Goal: Task Accomplishment & Management: Use online tool/utility

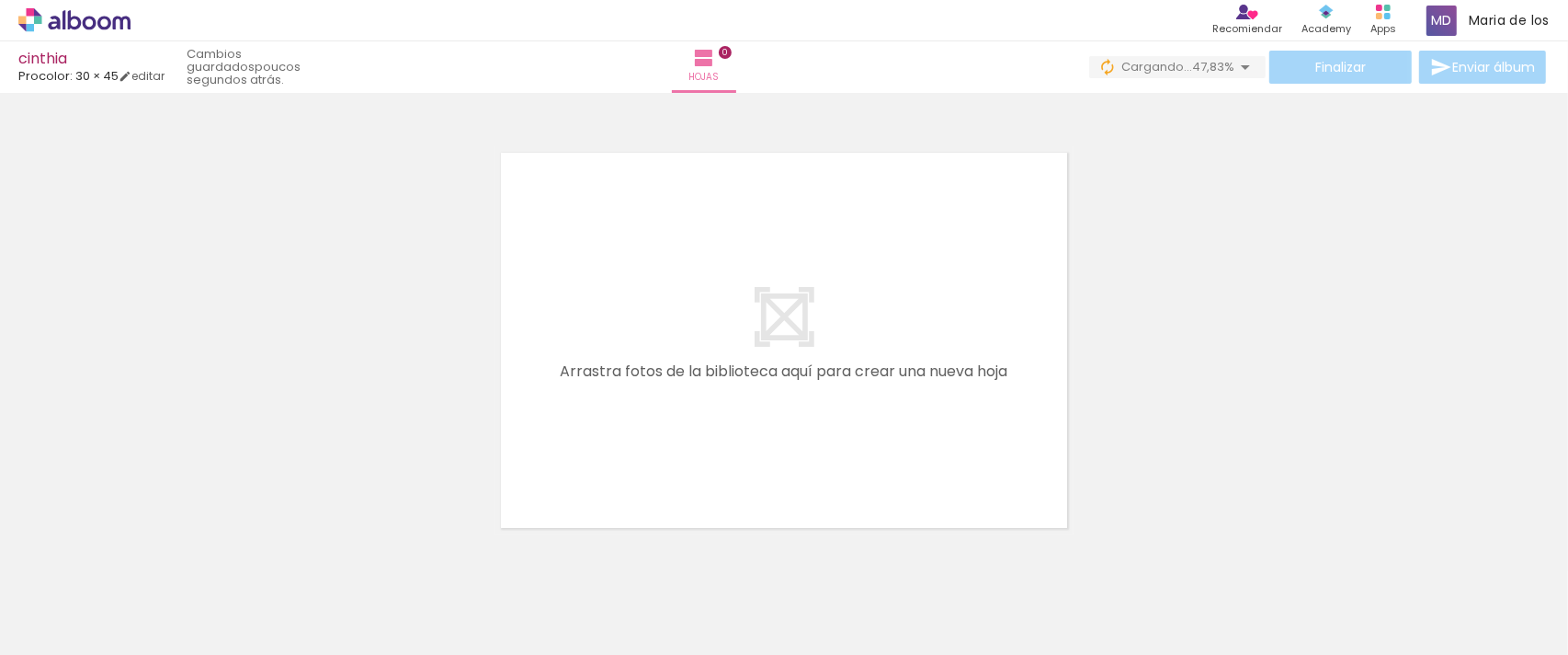
scroll to position [24, 0]
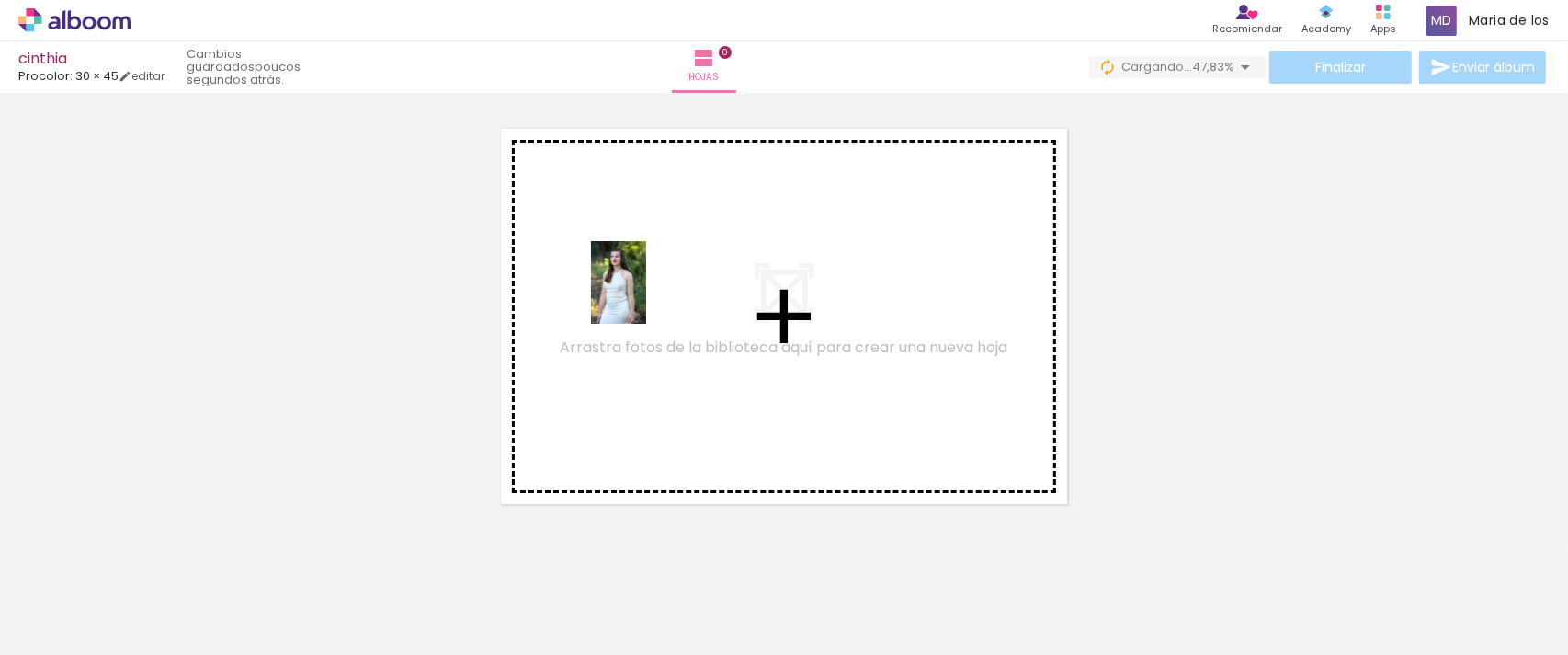
drag, startPoint x: 225, startPoint y: 566, endPoint x: 649, endPoint y: 295, distance: 503.2
click at [649, 295] on quentale-workspace at bounding box center [784, 327] width 1568 height 655
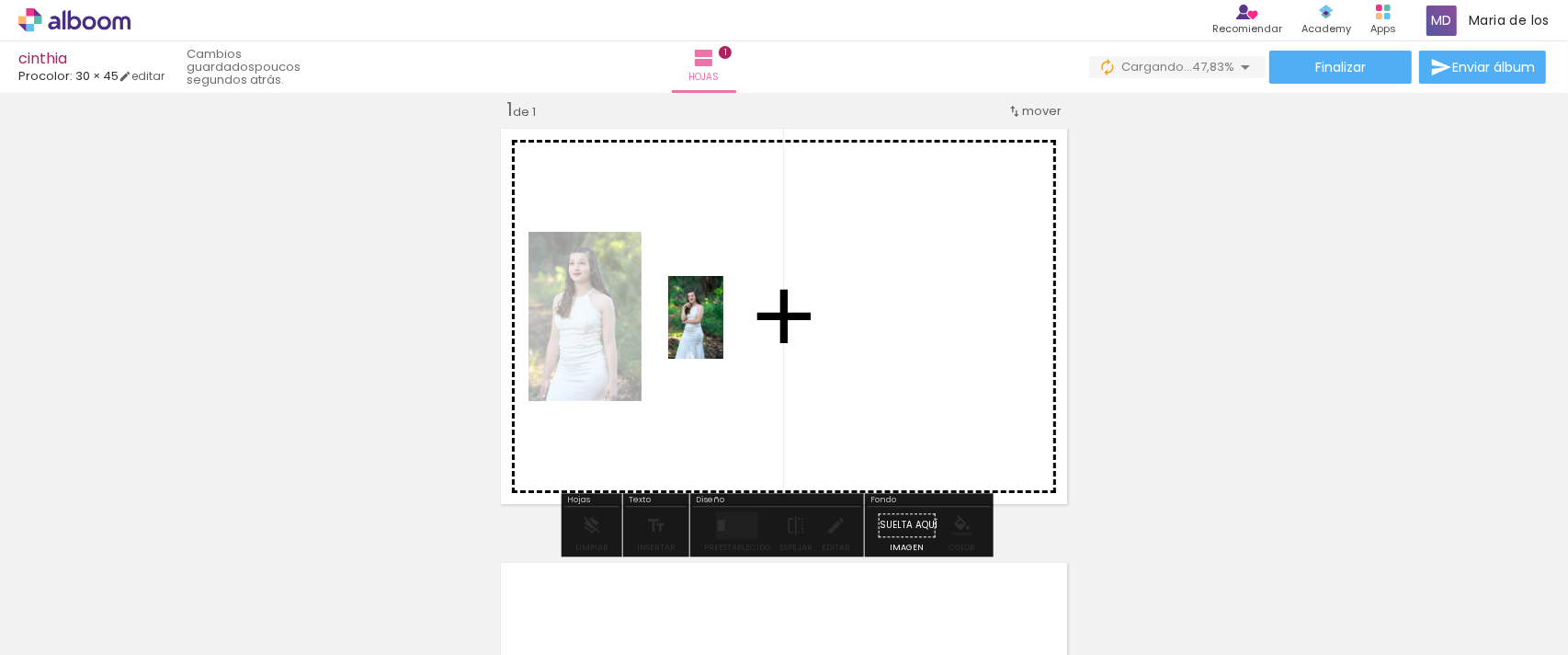
drag, startPoint x: 281, startPoint y: 604, endPoint x: 724, endPoint y: 331, distance: 520.4
click at [724, 331] on quentale-workspace at bounding box center [784, 327] width 1568 height 655
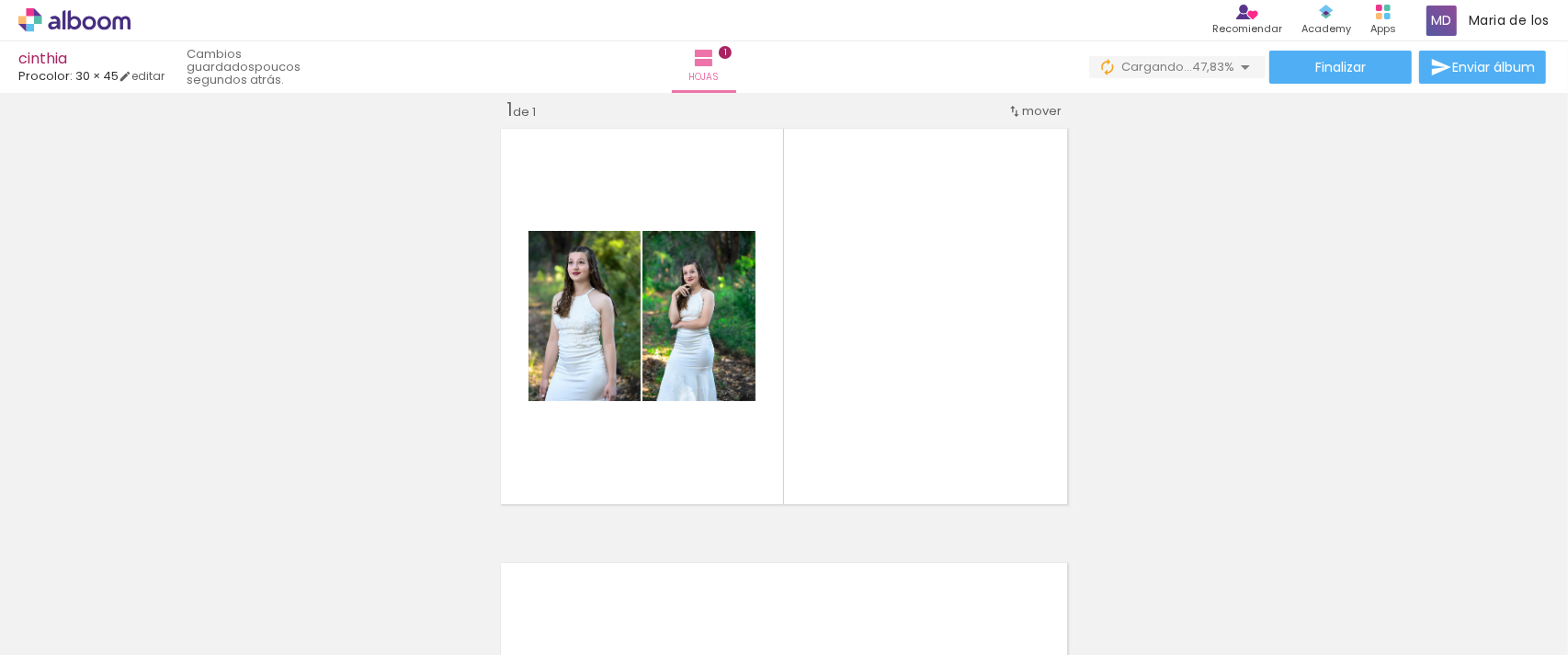
scroll to position [0, 2834]
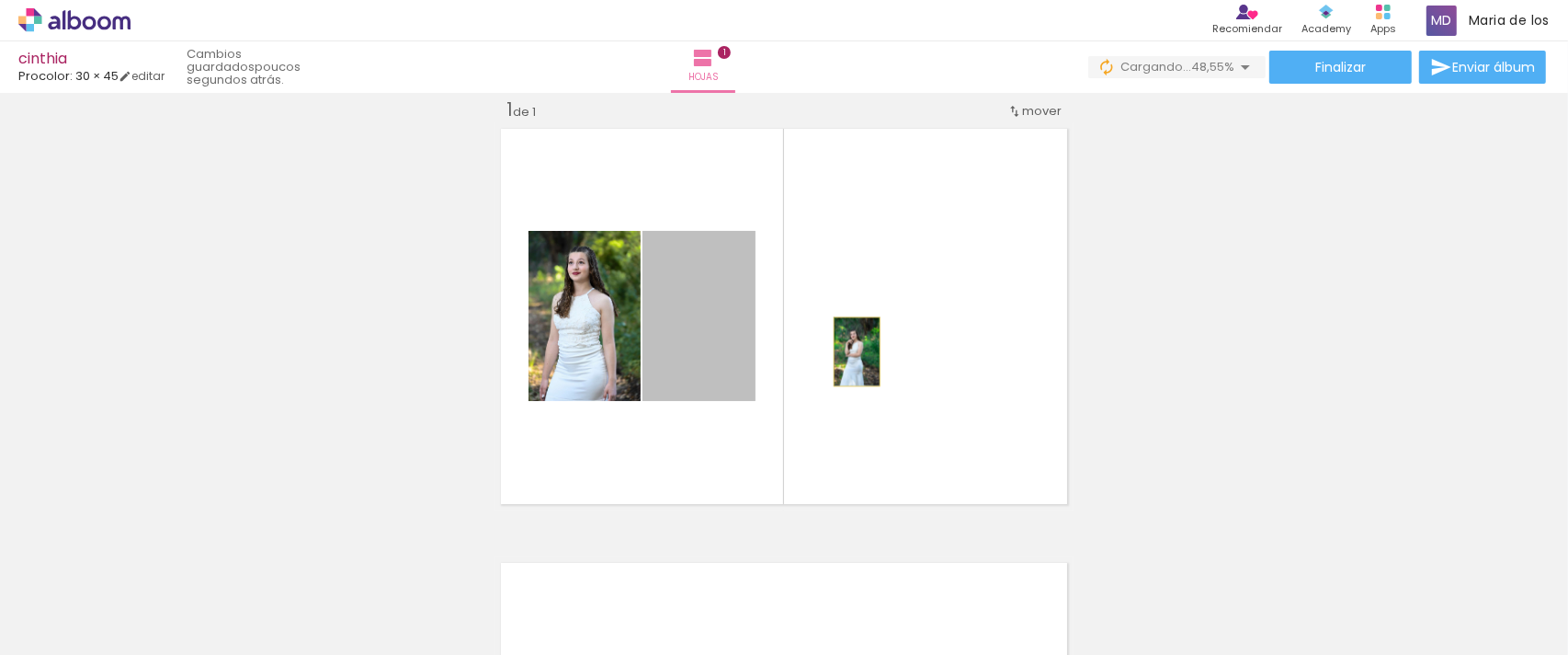
drag, startPoint x: 682, startPoint y: 361, endPoint x: 849, endPoint y: 351, distance: 167.3
click at [849, 351] on quentale-layouter at bounding box center [784, 316] width 579 height 388
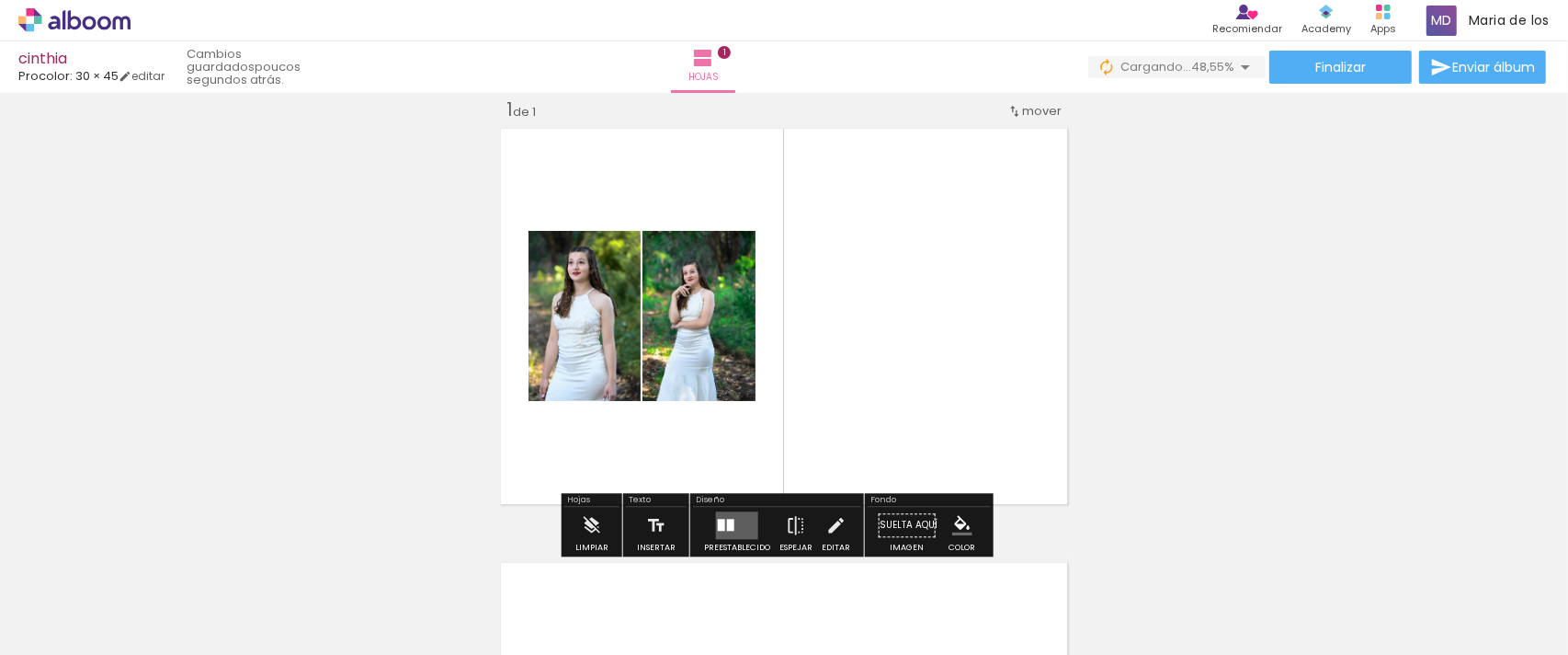
click at [742, 530] on quentale-layouter at bounding box center [737, 525] width 43 height 27
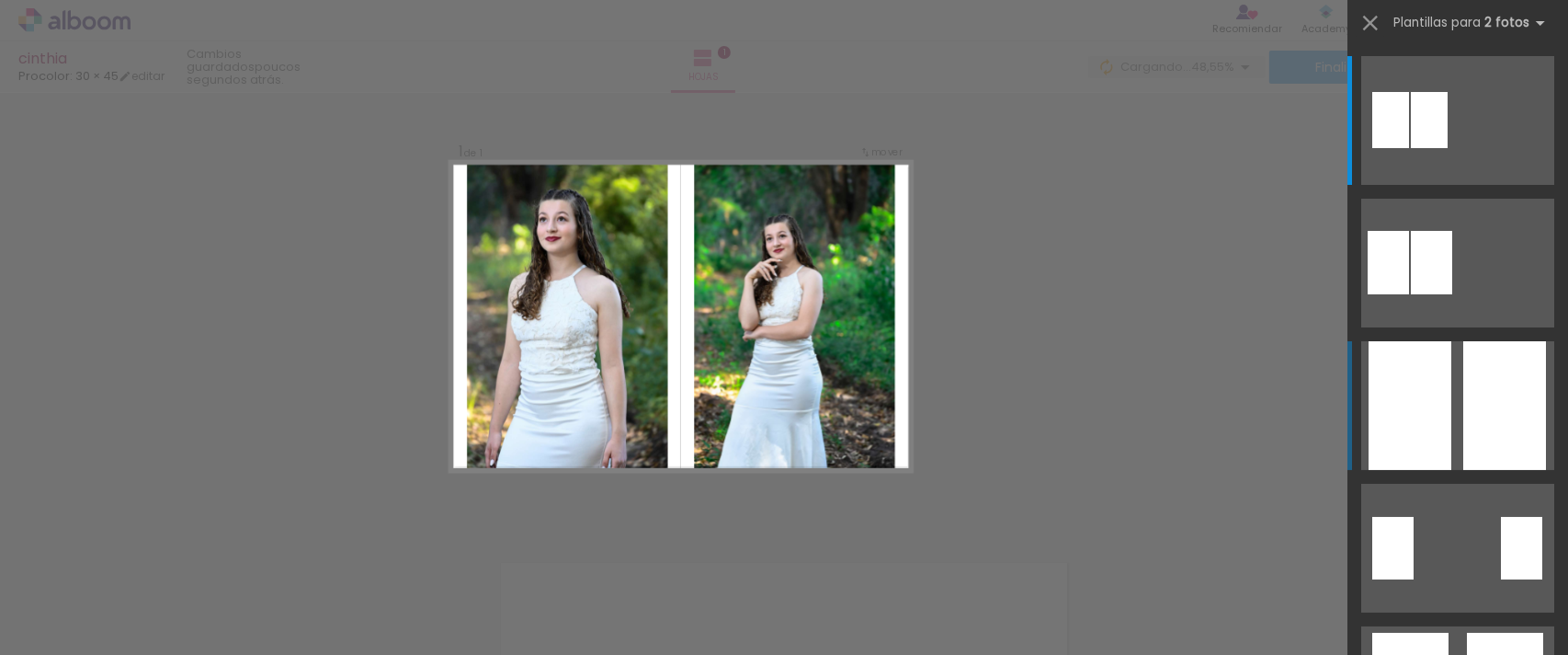
click at [1419, 376] on div at bounding box center [1410, 406] width 82 height 129
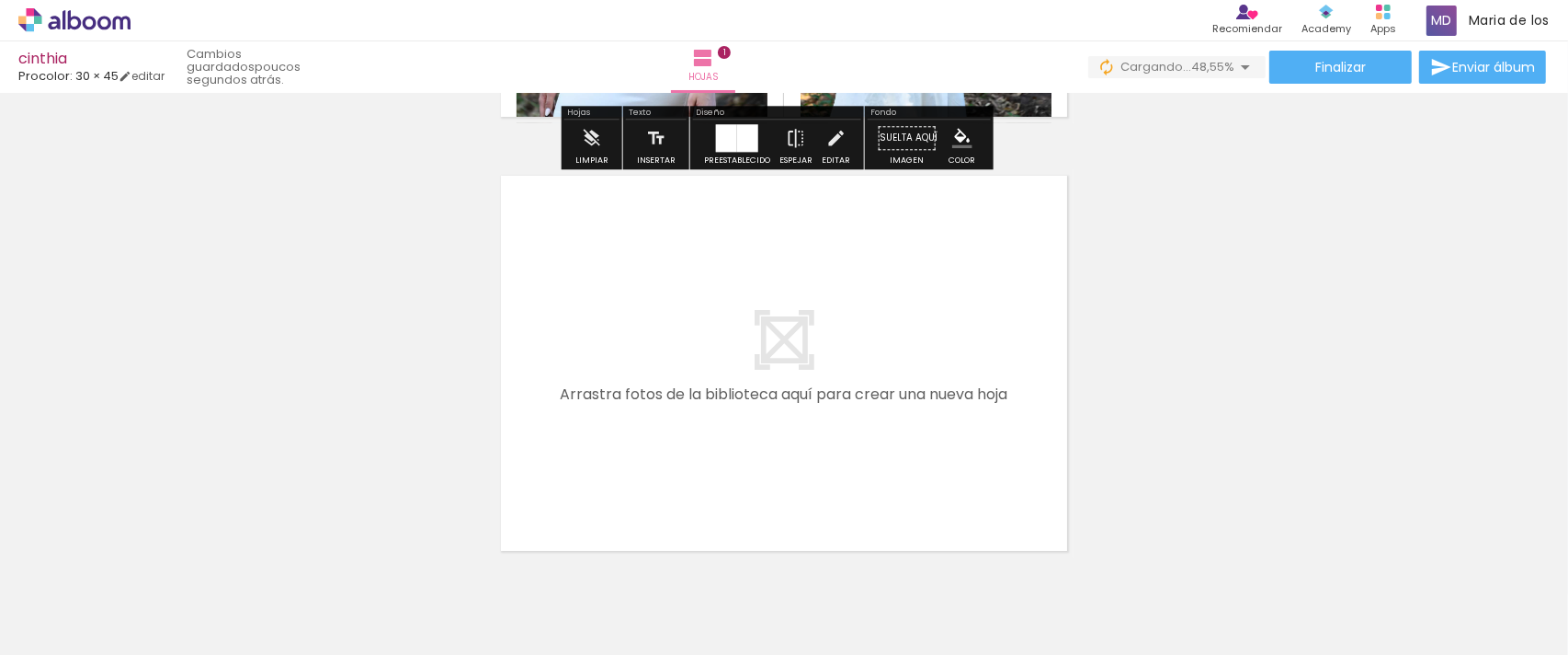
scroll to position [0, 0]
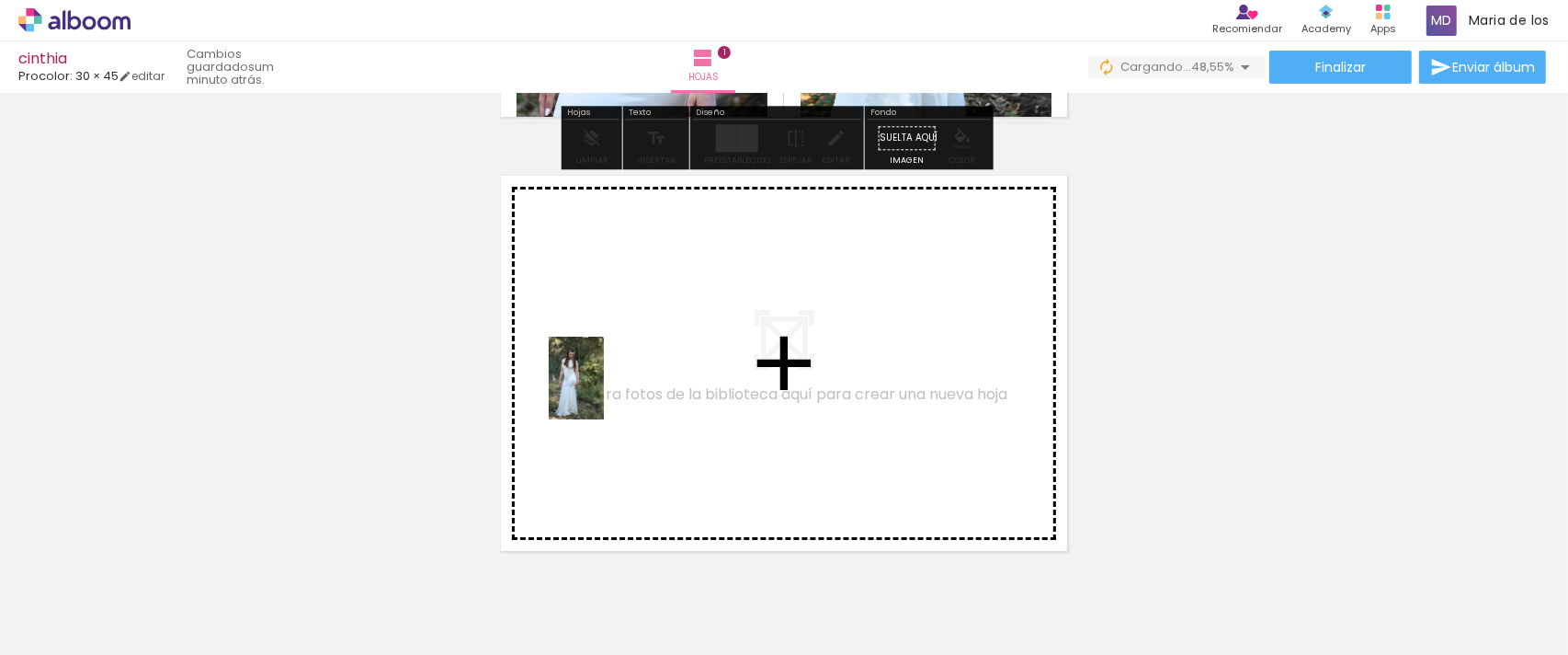
drag, startPoint x: 400, startPoint y: 622, endPoint x: 604, endPoint y: 392, distance: 307.4
click at [604, 392] on quentale-workspace at bounding box center [784, 327] width 1568 height 655
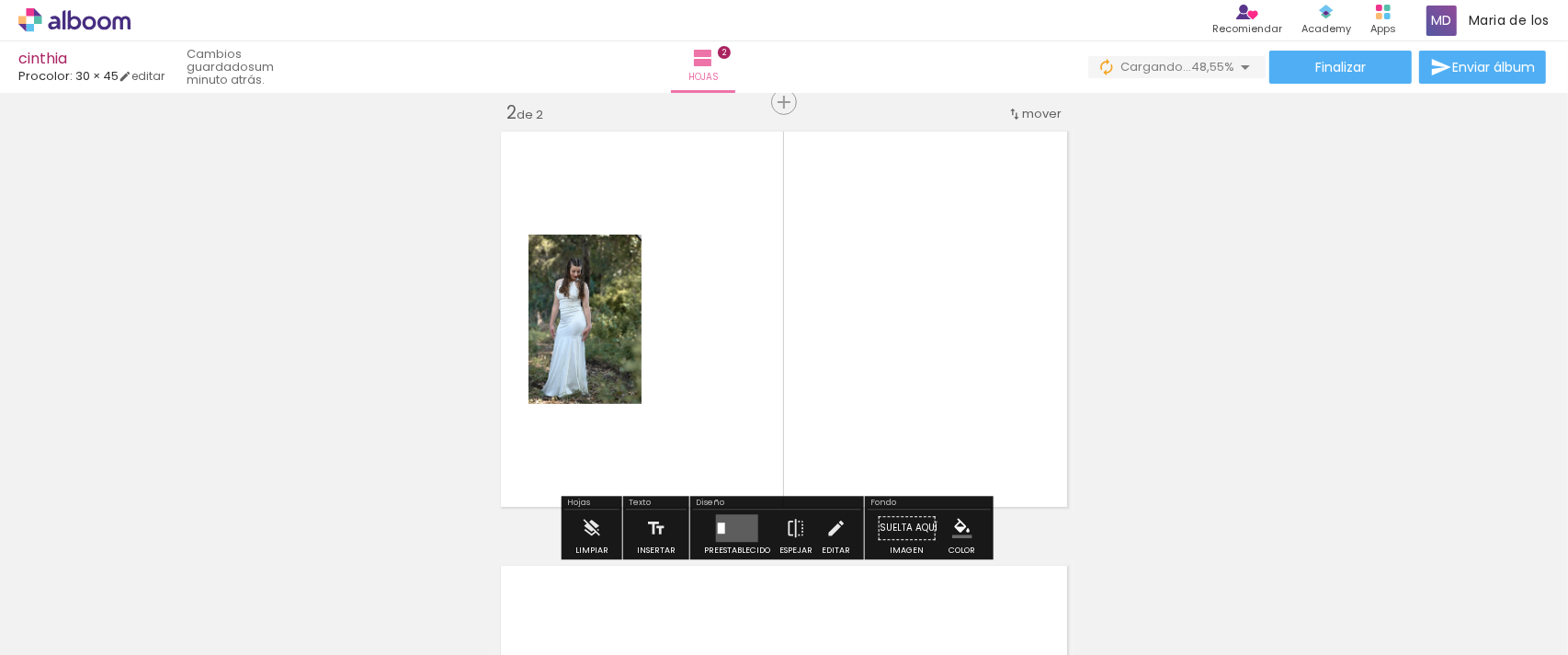
scroll to position [457, 0]
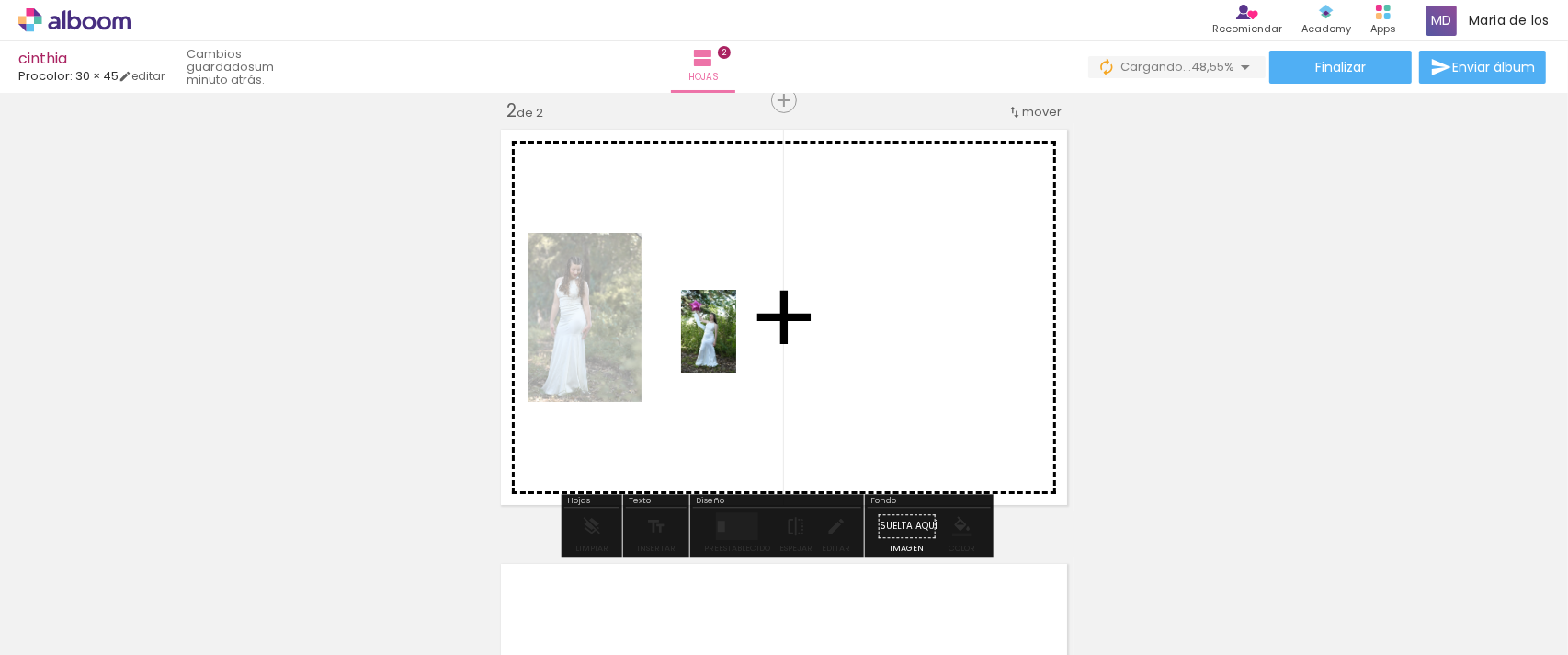
drag, startPoint x: 599, startPoint y: 595, endPoint x: 736, endPoint y: 344, distance: 286.0
click at [736, 344] on quentale-workspace at bounding box center [784, 327] width 1568 height 655
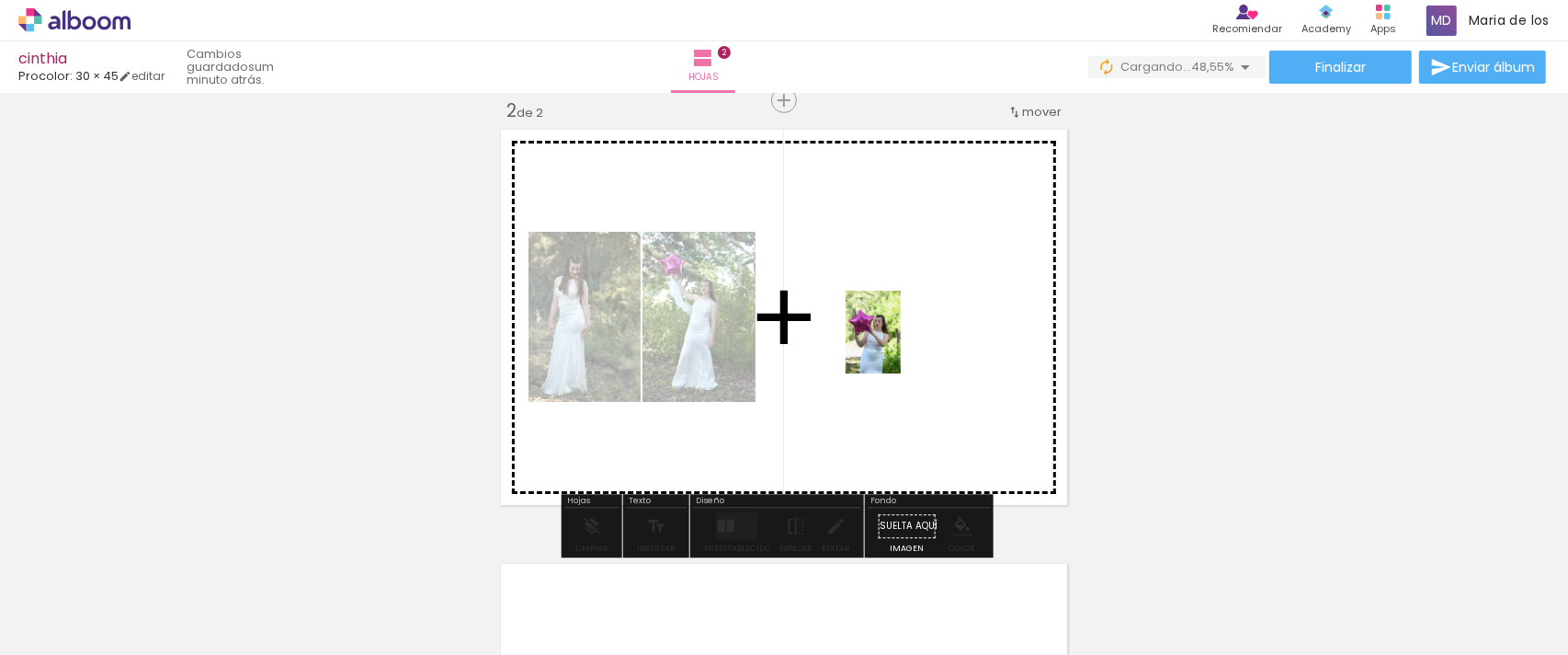
drag, startPoint x: 706, startPoint y: 605, endPoint x: 905, endPoint y: 331, distance: 338.6
click at [905, 331] on quentale-workspace at bounding box center [784, 327] width 1568 height 655
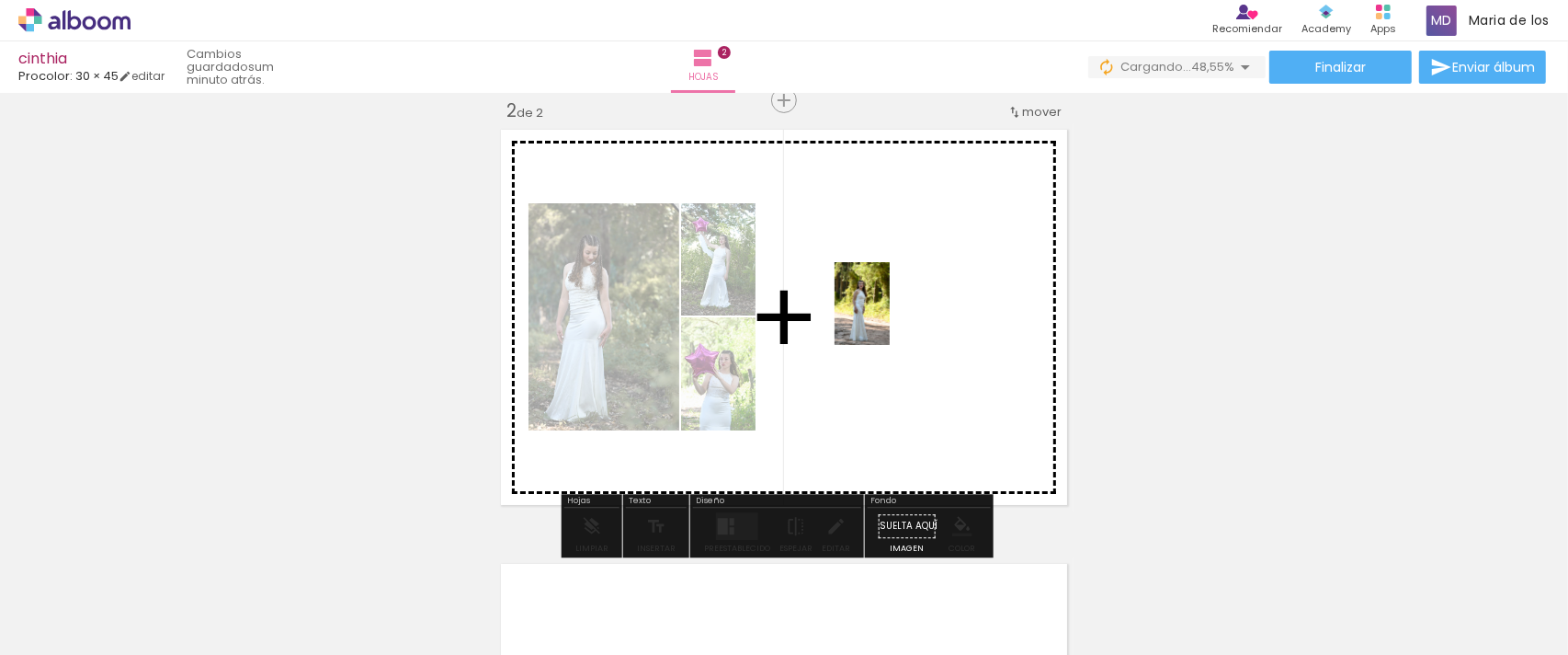
drag, startPoint x: 800, startPoint y: 595, endPoint x: 893, endPoint y: 314, distance: 296.0
click at [893, 314] on quentale-workspace at bounding box center [784, 327] width 1568 height 655
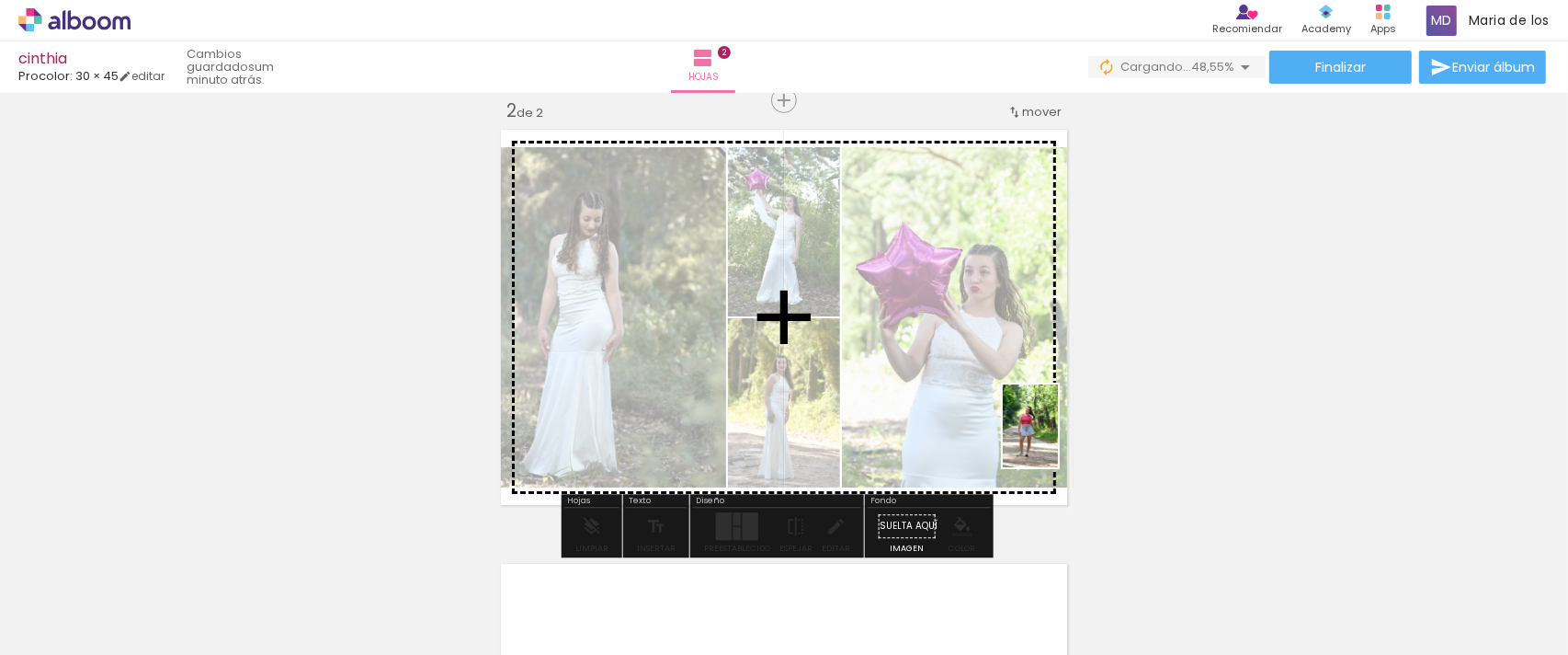
drag, startPoint x: 1128, startPoint y: 618, endPoint x: 1072, endPoint y: 636, distance: 58.8
click at [1035, 410] on quentale-workspace at bounding box center [784, 327] width 1568 height 655
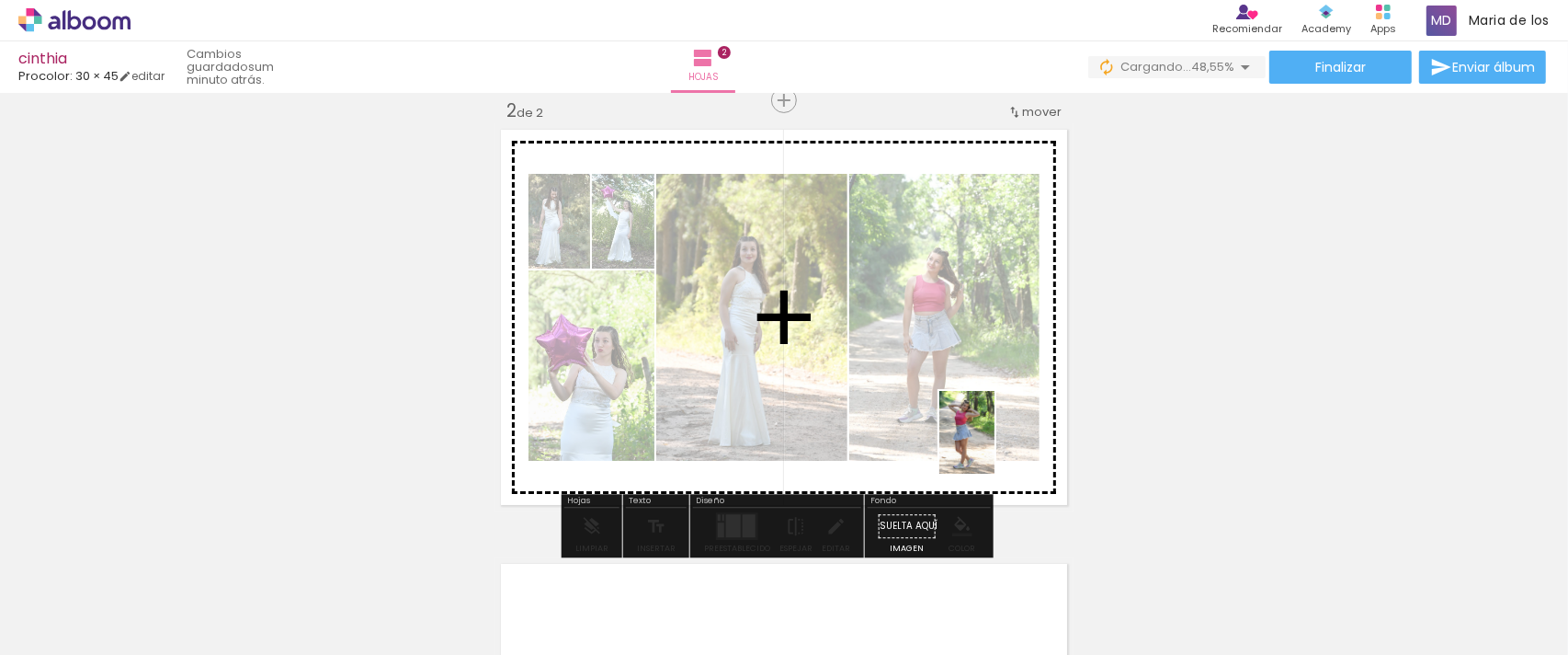
drag, startPoint x: 1031, startPoint y: 612, endPoint x: 995, endPoint y: 446, distance: 169.9
click at [995, 446] on quentale-workspace at bounding box center [784, 327] width 1568 height 655
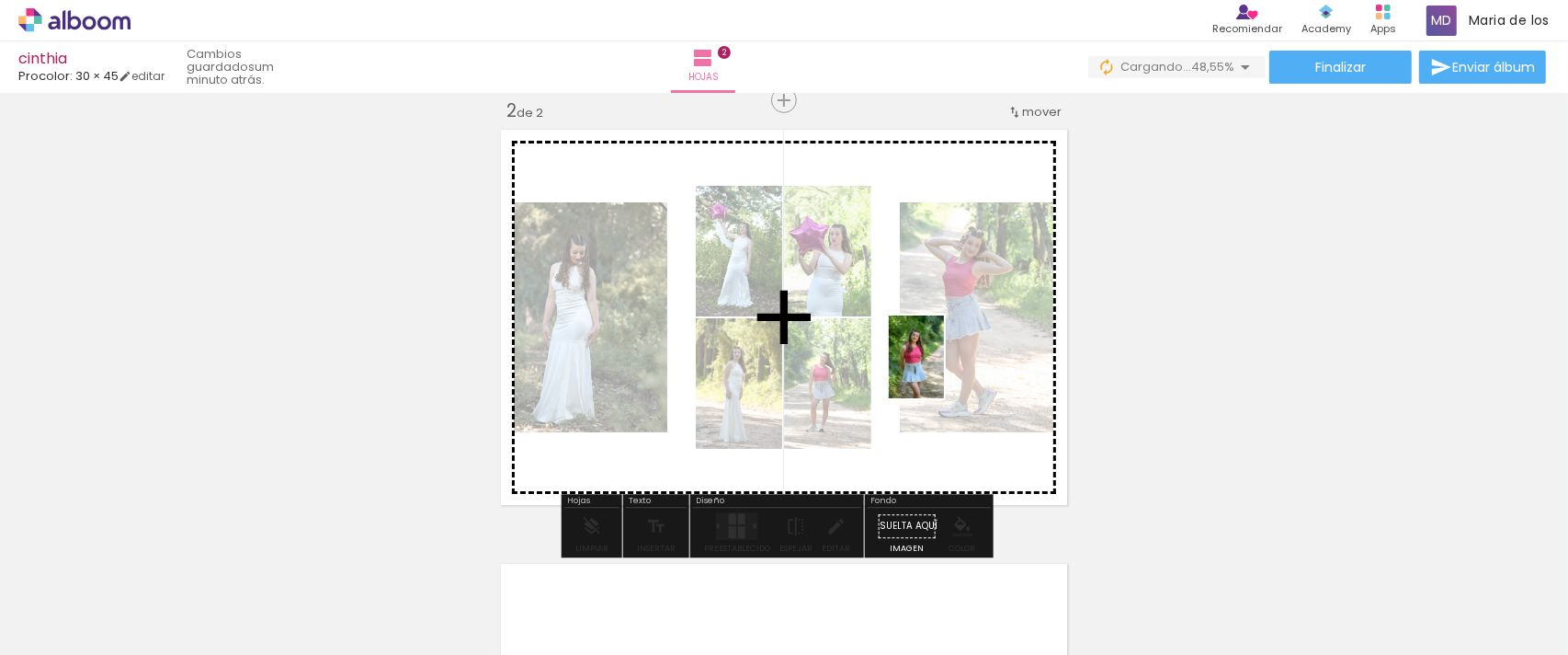
drag, startPoint x: 929, startPoint y: 549, endPoint x: 944, endPoint y: 371, distance: 178.6
click at [944, 371] on quentale-workspace at bounding box center [784, 327] width 1568 height 655
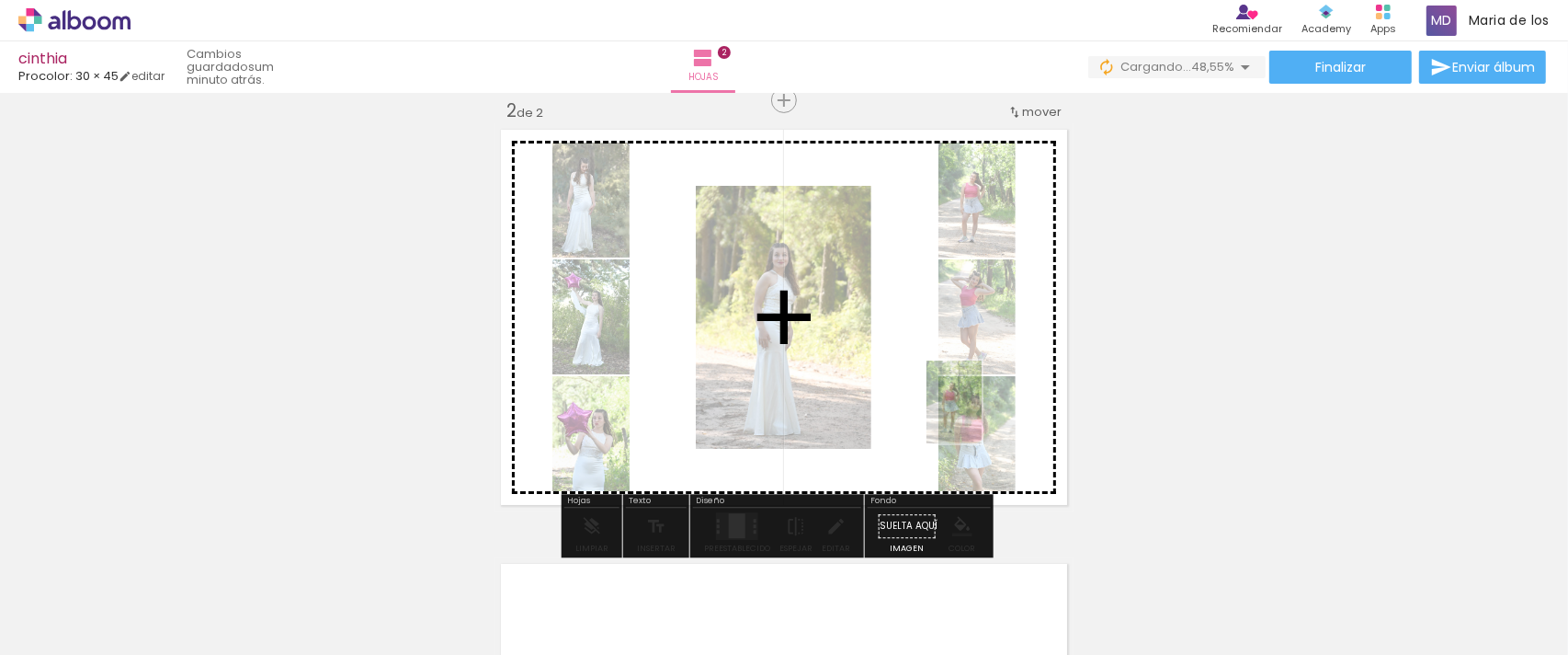
drag, startPoint x: 1119, startPoint y: 616, endPoint x: 982, endPoint y: 415, distance: 243.2
click at [982, 415] on quentale-workspace at bounding box center [784, 327] width 1568 height 655
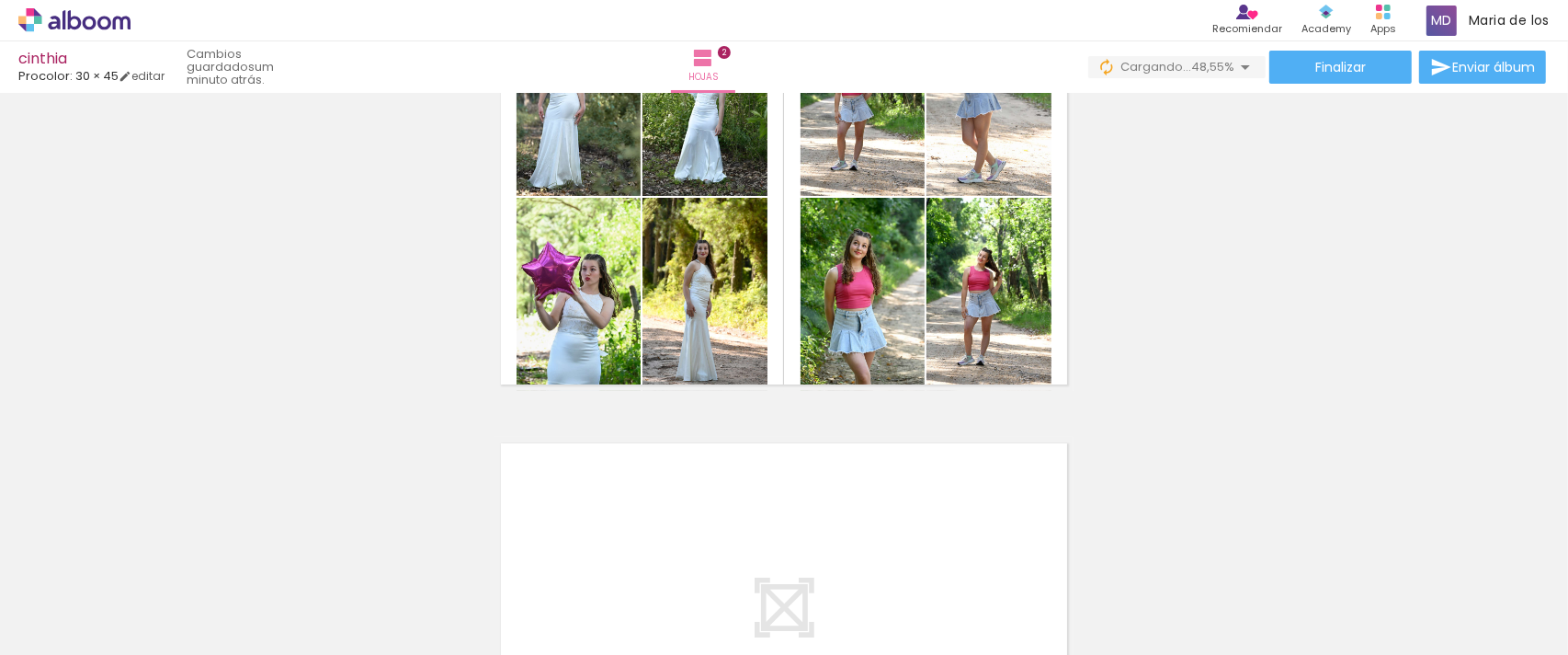
scroll to position [463, 0]
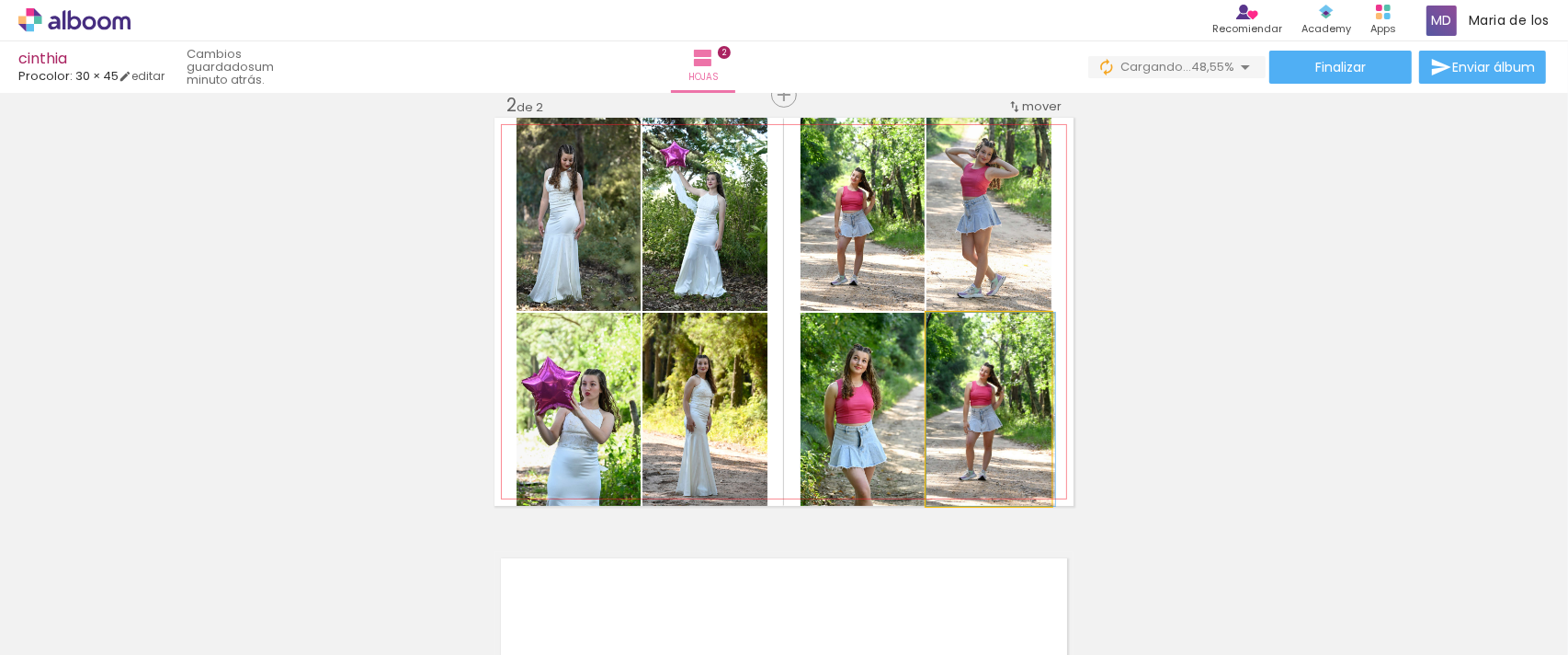
drag, startPoint x: 993, startPoint y: 428, endPoint x: 1376, endPoint y: 392, distance: 384.7
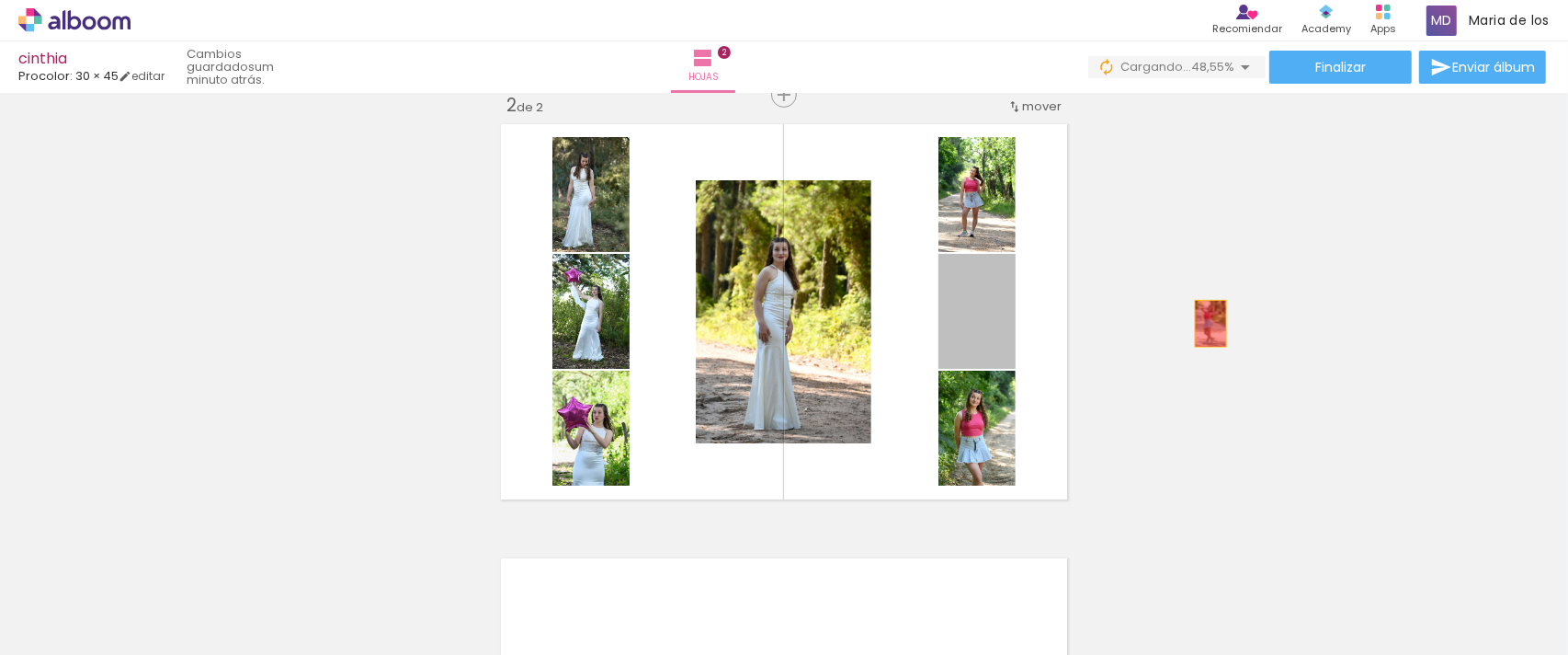
drag, startPoint x: 989, startPoint y: 341, endPoint x: 1237, endPoint y: 322, distance: 248.7
click at [1237, 322] on div "Insertar hoja 1 de 2 Insertar hoja 2 de 2" at bounding box center [784, 288] width 1568 height 1303
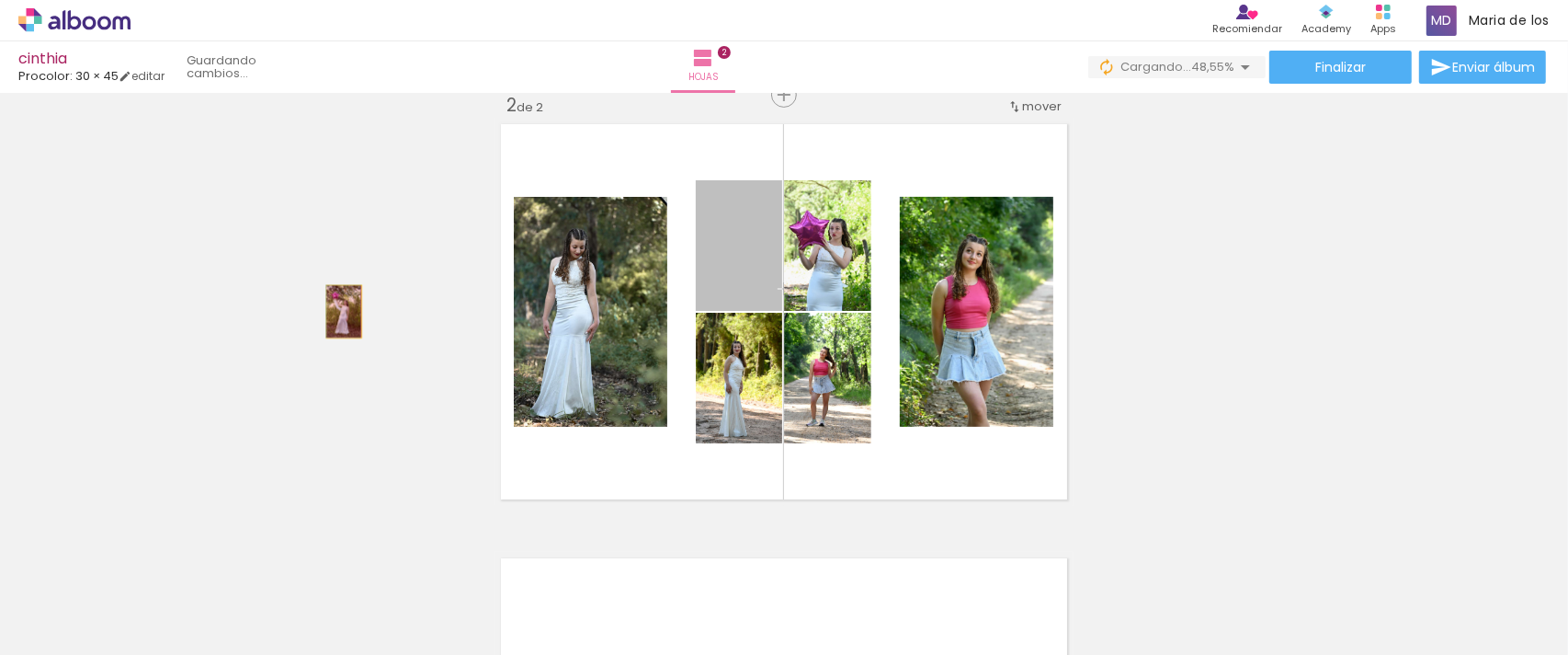
drag, startPoint x: 749, startPoint y: 286, endPoint x: 336, endPoint y: 311, distance: 413.8
click at [336, 311] on div "Insertar hoja 1 de 2 Insertar hoja 2 de 2" at bounding box center [784, 288] width 1568 height 1303
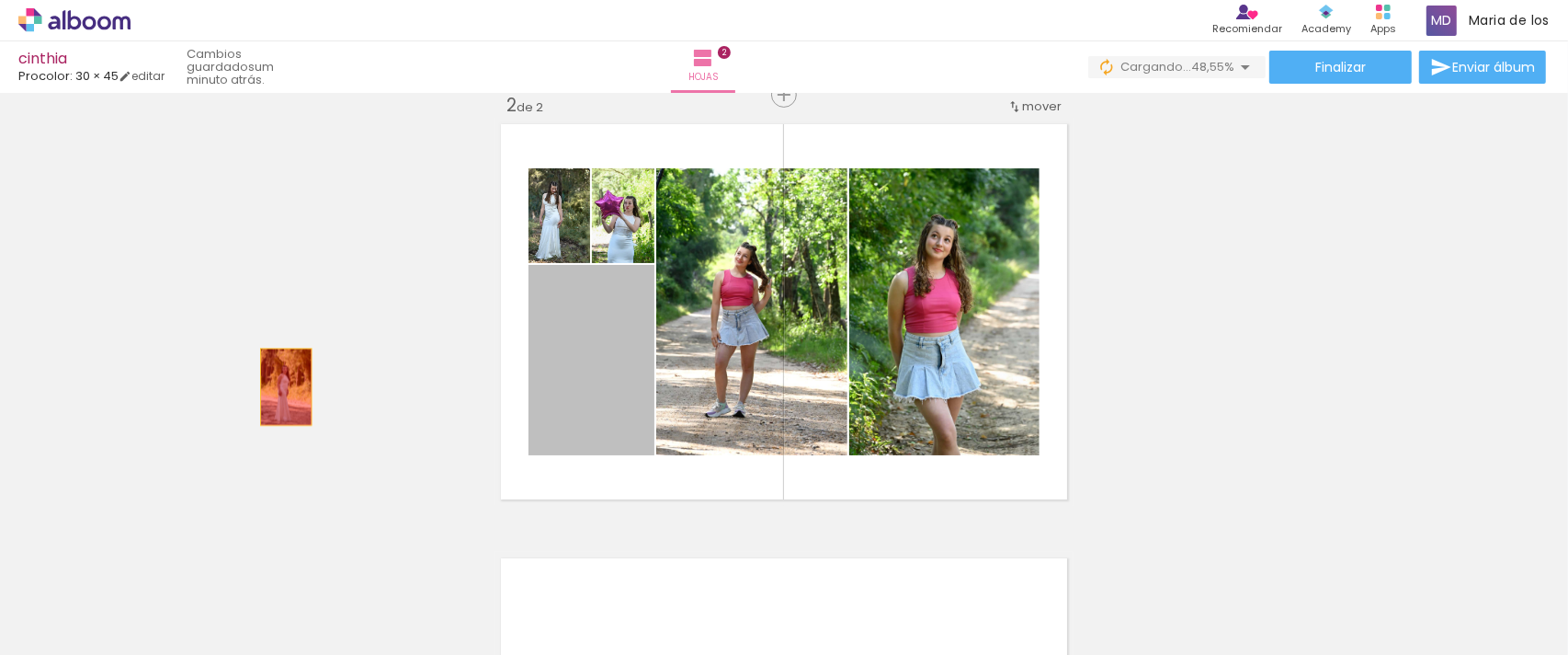
drag, startPoint x: 569, startPoint y: 386, endPoint x: 278, endPoint y: 386, distance: 291.0
click at [278, 386] on div "Insertar hoja 1 de 2 Insertar hoja 2 de 2" at bounding box center [784, 288] width 1568 height 1303
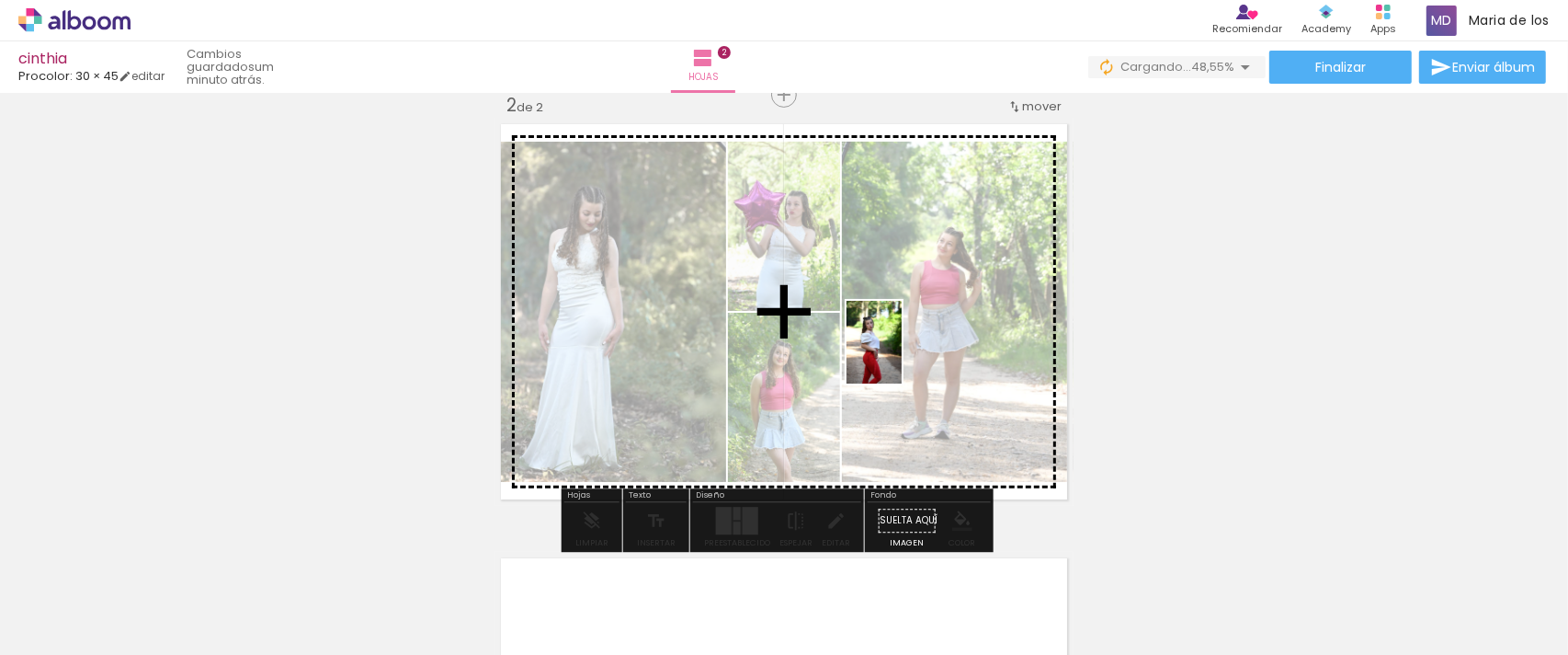
drag, startPoint x: 1334, startPoint y: 616, endPoint x: 901, endPoint y: 356, distance: 505.1
click at [901, 356] on quentale-workspace at bounding box center [784, 327] width 1568 height 655
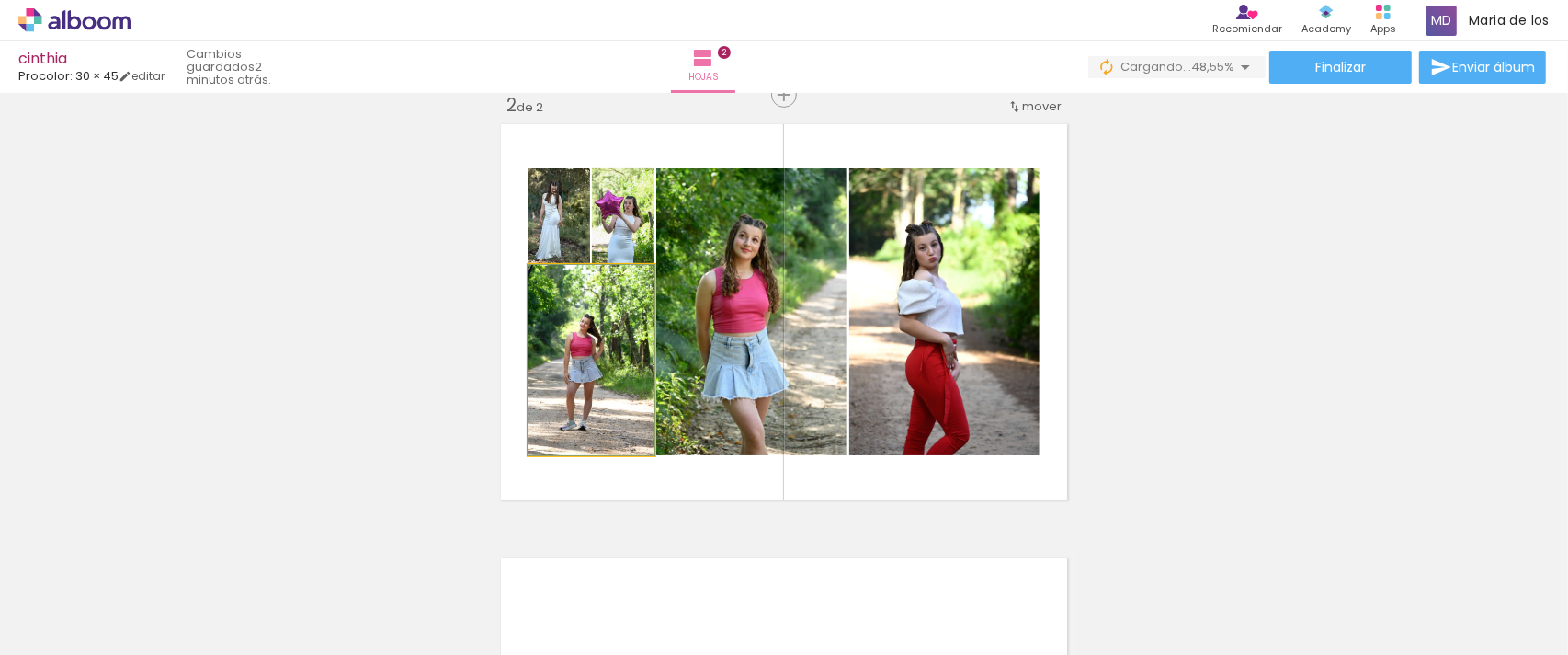
click at [606, 389] on quentale-photo at bounding box center [592, 360] width 126 height 190
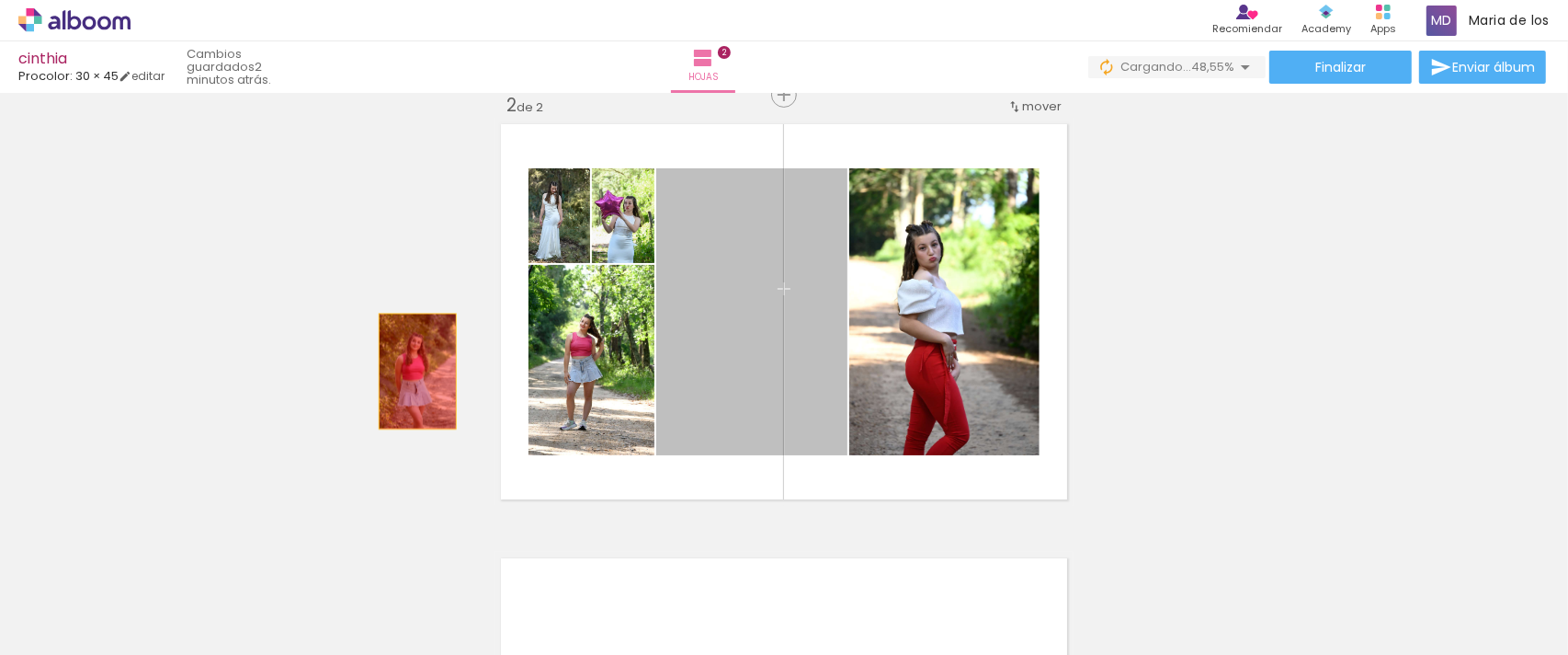
drag, startPoint x: 706, startPoint y: 371, endPoint x: 405, endPoint y: 371, distance: 301.0
click at [405, 371] on div "Insertar hoja 1 de 2 Insertar hoja 2 de 2" at bounding box center [784, 288] width 1568 height 1303
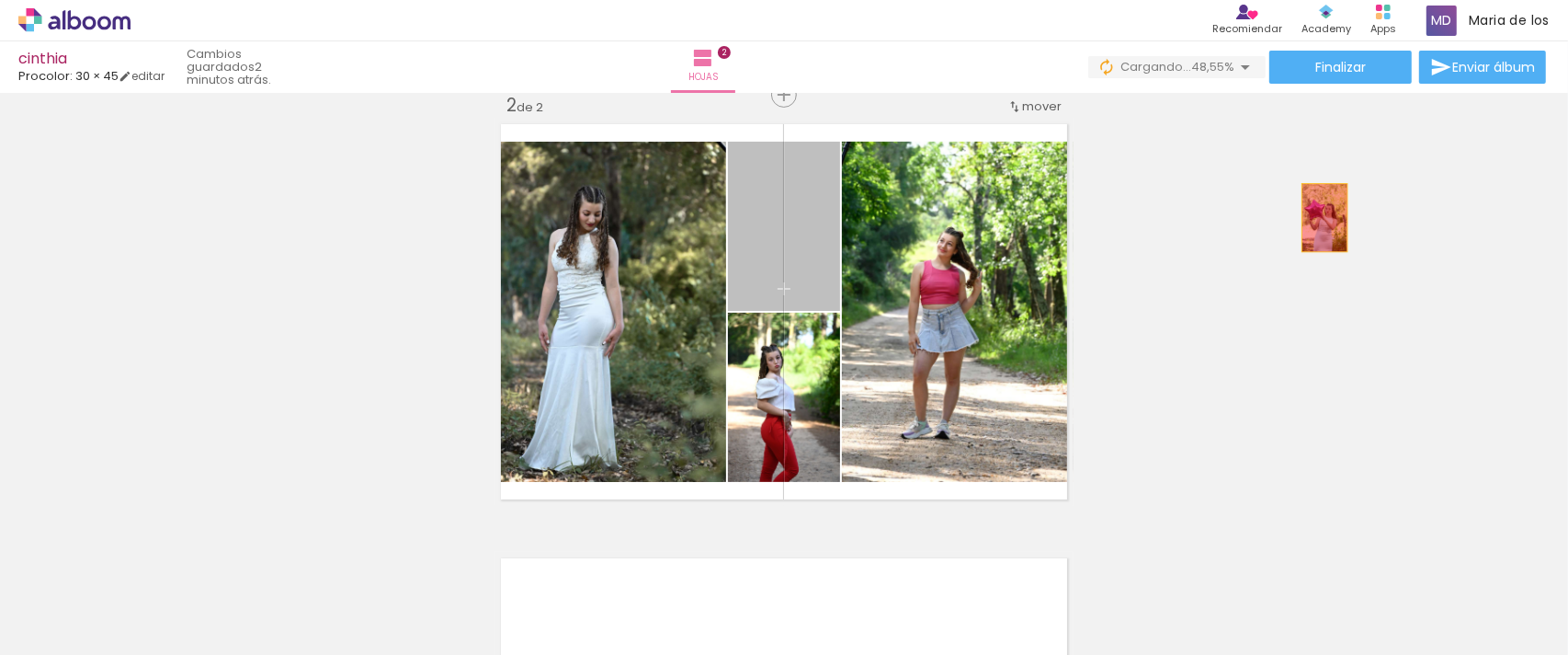
drag, startPoint x: 764, startPoint y: 267, endPoint x: 1317, endPoint y: 217, distance: 555.3
click at [1317, 217] on div "Insertar hoja 1 de 2 Insertar hoja 2 de 2" at bounding box center [784, 288] width 1568 height 1303
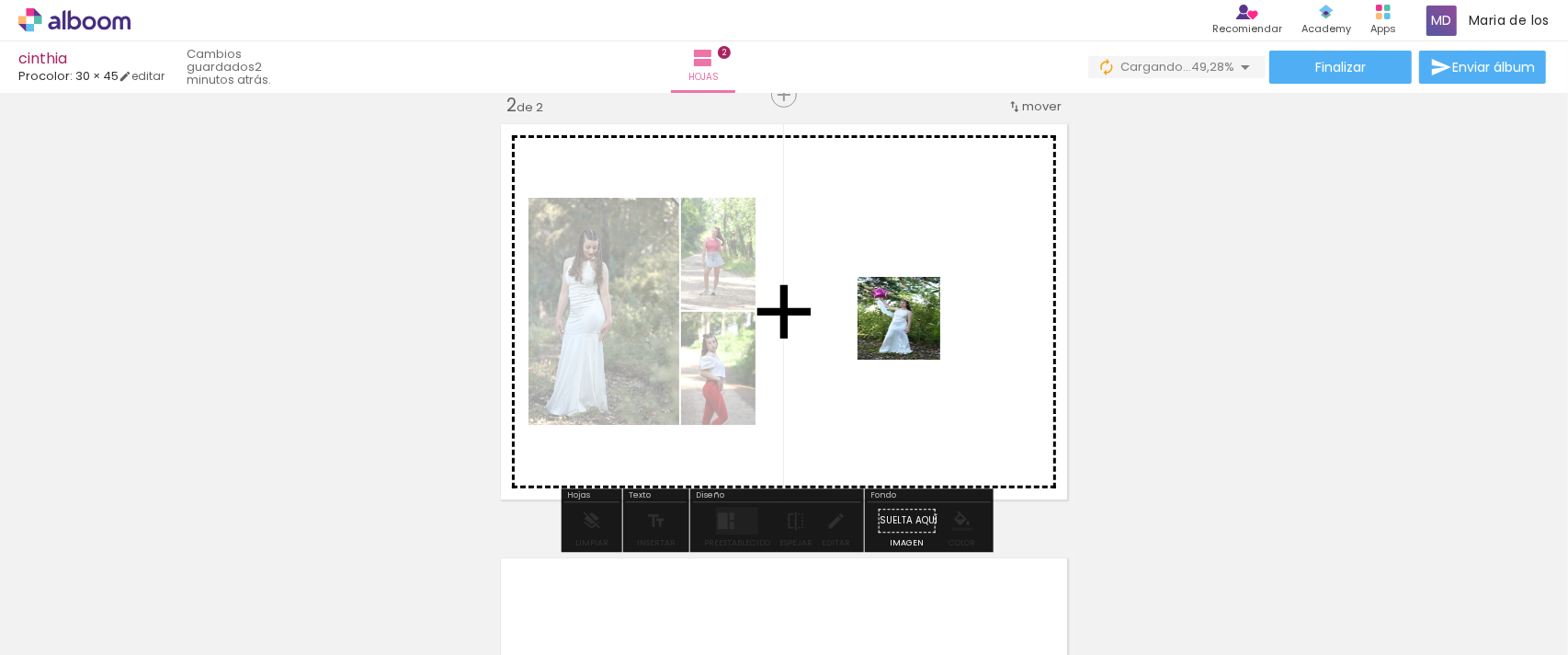
drag, startPoint x: 611, startPoint y: 604, endPoint x: 429, endPoint y: 614, distance: 182.3
click at [942, 310] on quentale-workspace at bounding box center [784, 327] width 1568 height 655
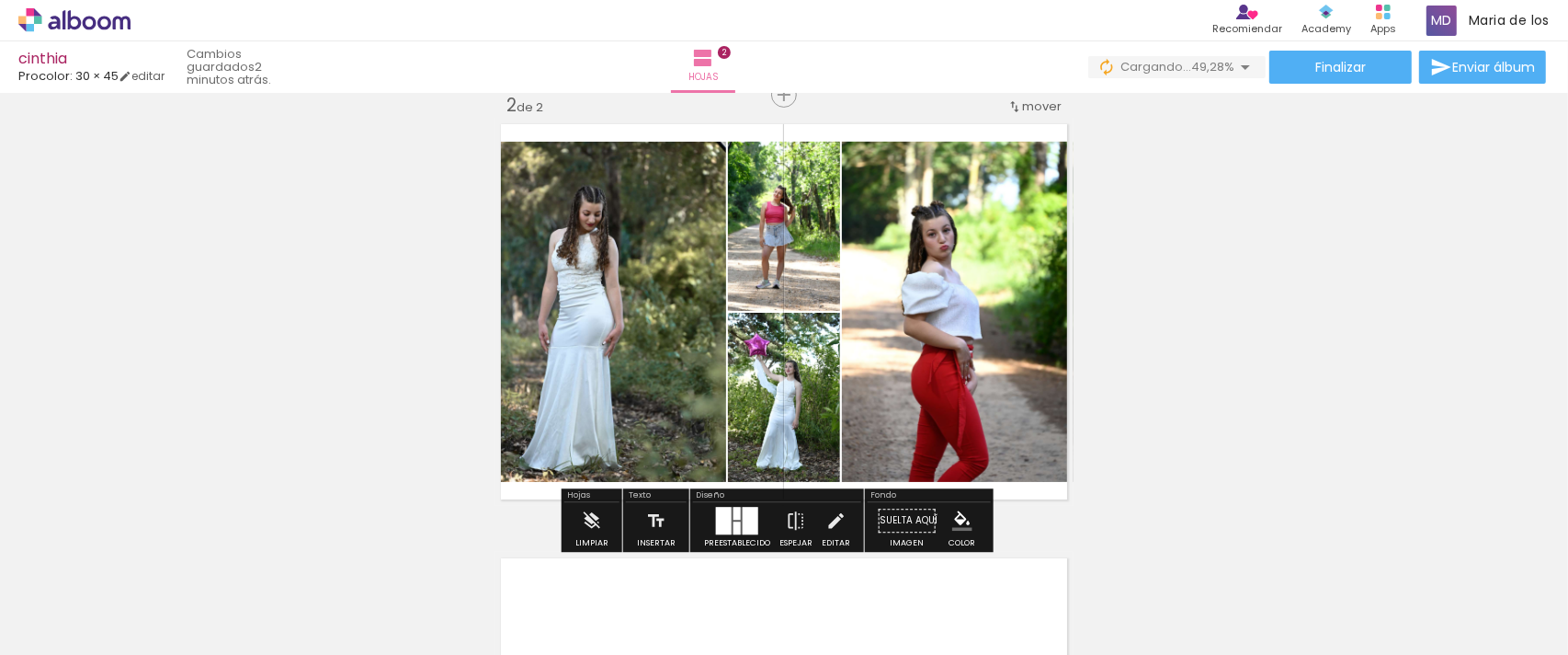
scroll to position [0, 940]
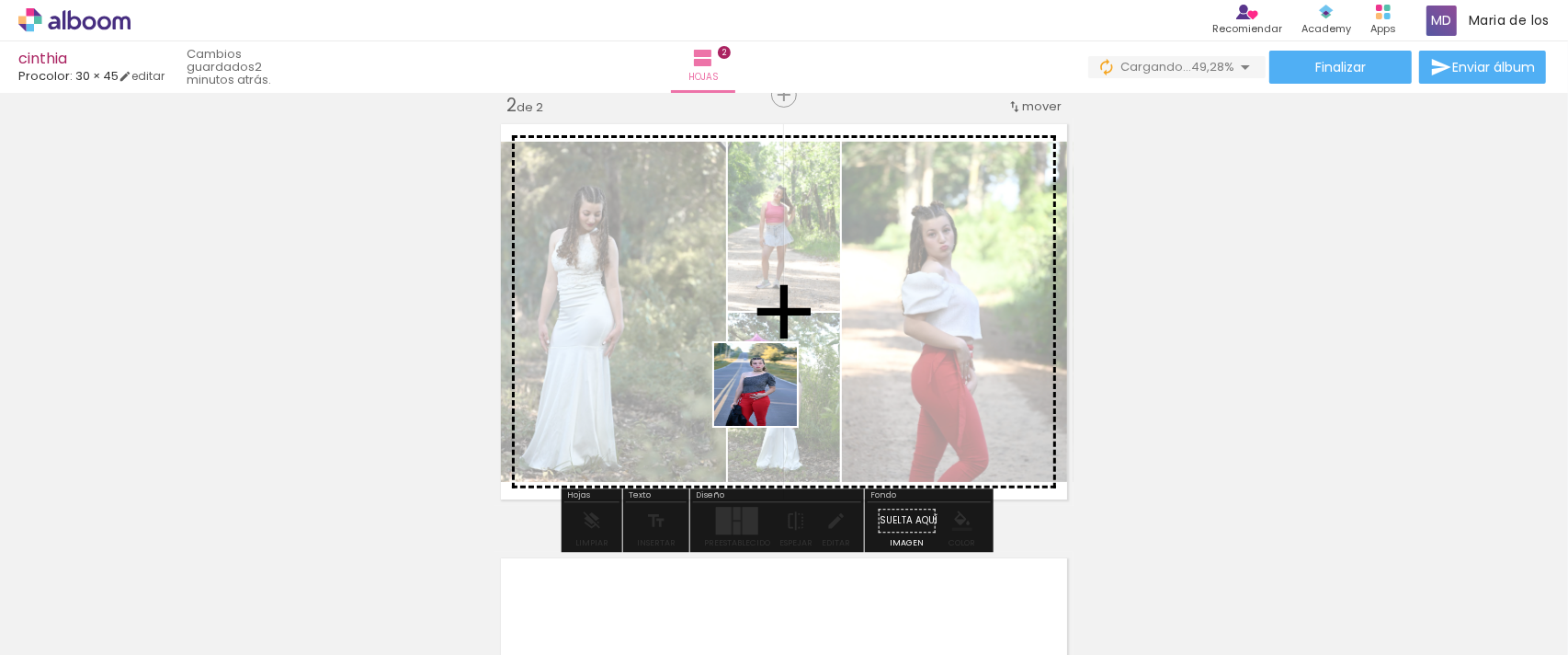
drag, startPoint x: 806, startPoint y: 608, endPoint x: 765, endPoint y: 370, distance: 241.5
click at [765, 370] on quentale-workspace at bounding box center [784, 327] width 1568 height 655
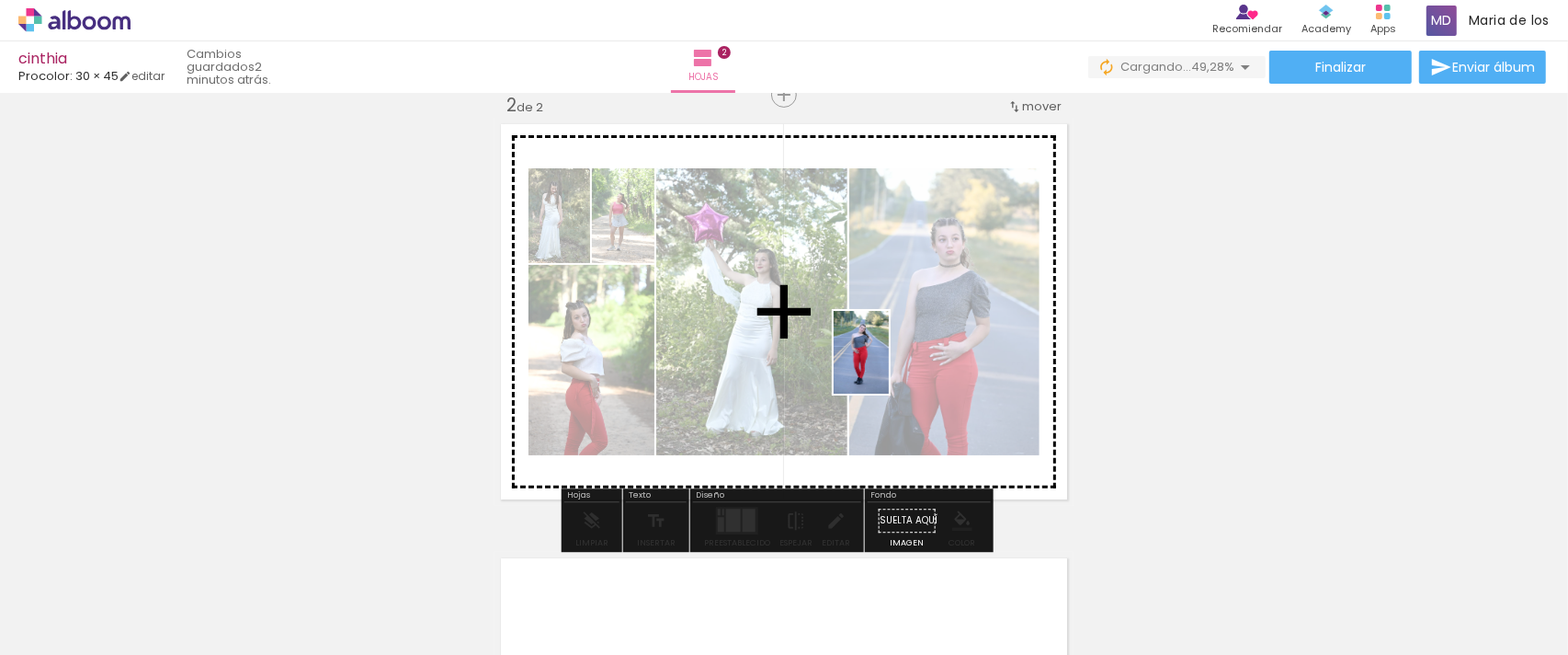
drag, startPoint x: 902, startPoint y: 612, endPoint x: 889, endPoint y: 366, distance: 246.3
click at [889, 366] on quentale-workspace at bounding box center [784, 327] width 1568 height 655
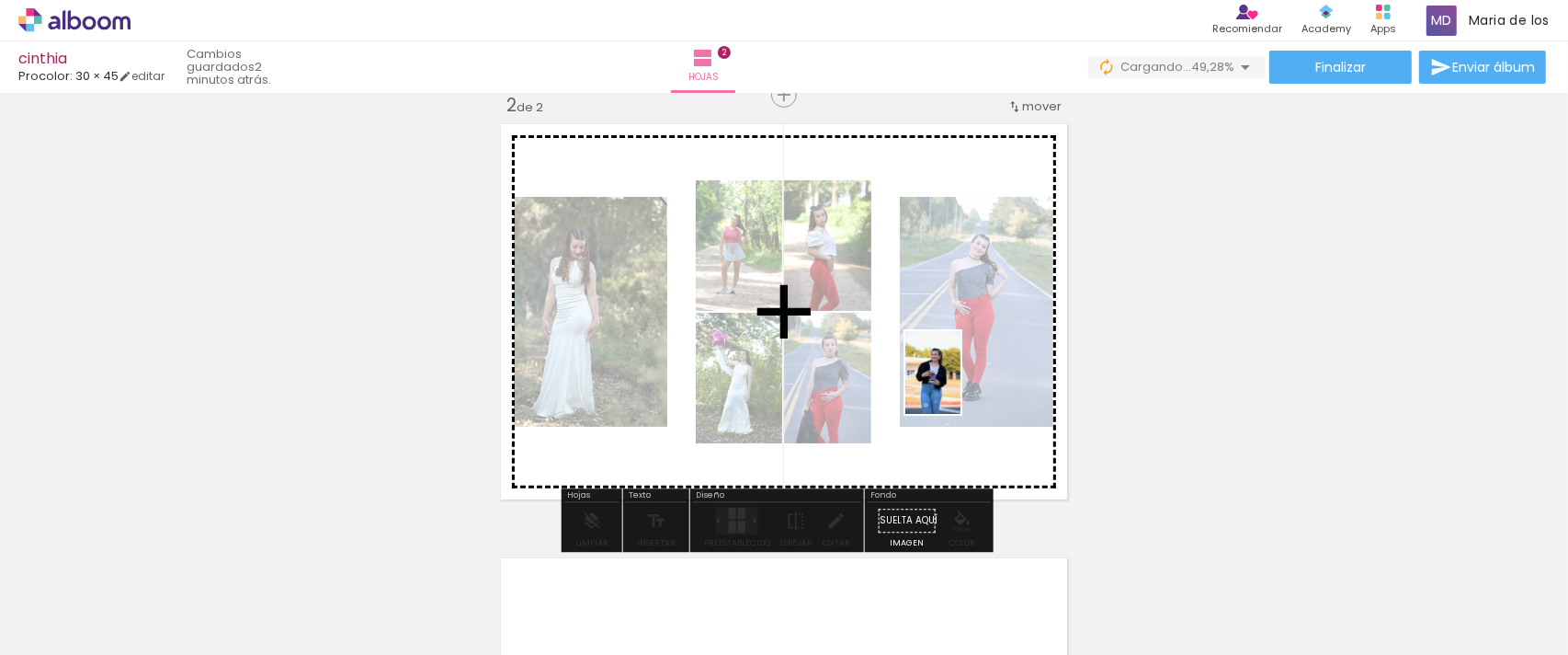
drag, startPoint x: 1312, startPoint y: 627, endPoint x: 931, endPoint y: 368, distance: 460.7
click at [931, 368] on quentale-workspace at bounding box center [784, 327] width 1568 height 655
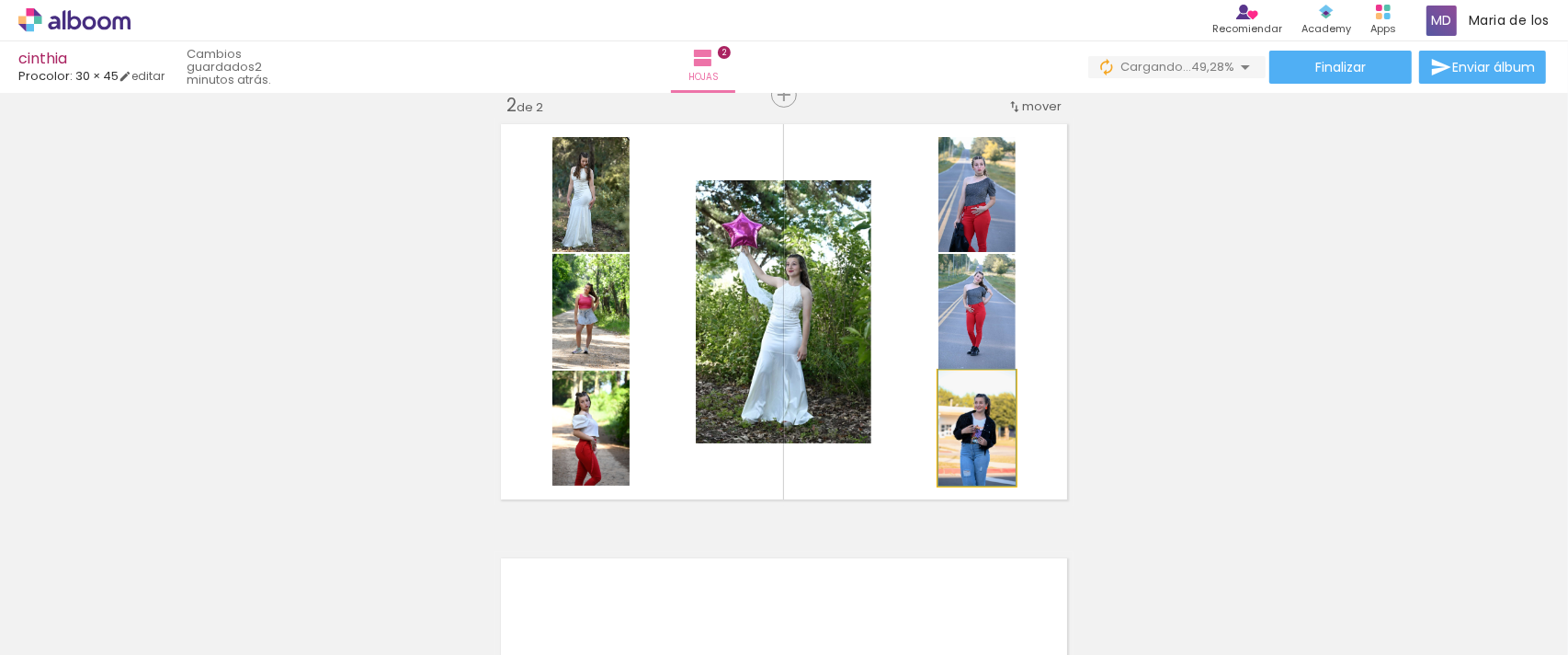
drag, startPoint x: 953, startPoint y: 440, endPoint x: 1361, endPoint y: 535, distance: 418.9
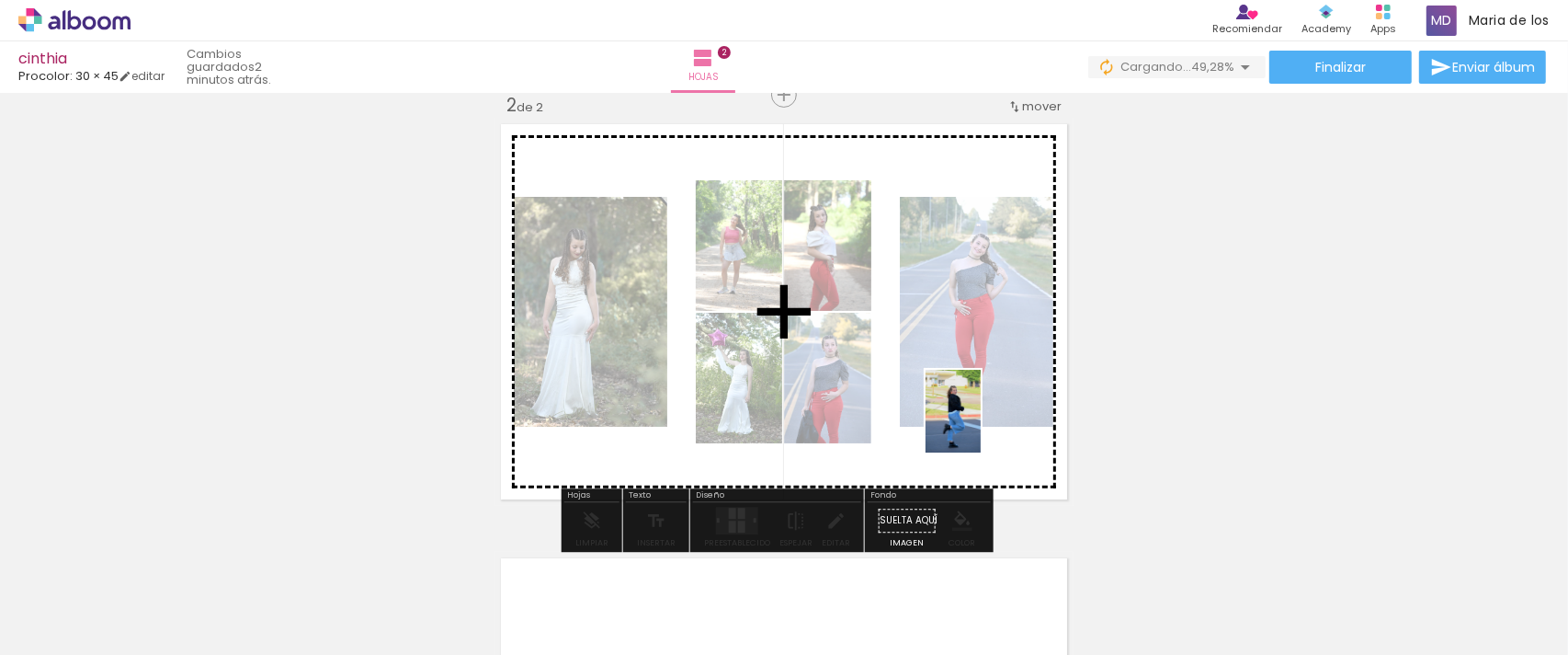
drag, startPoint x: 1411, startPoint y: 598, endPoint x: 963, endPoint y: 403, distance: 488.6
click at [963, 403] on quentale-workspace at bounding box center [784, 327] width 1568 height 655
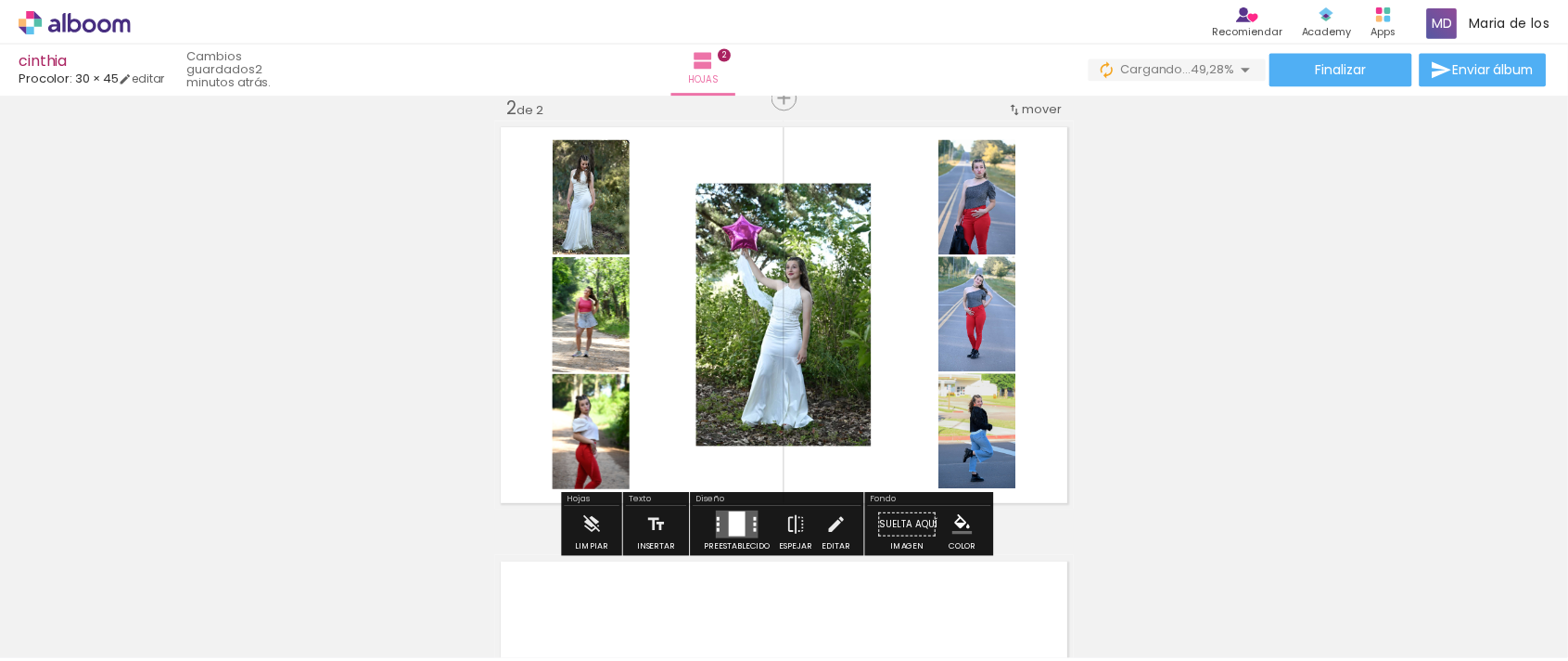
scroll to position [0, 1424]
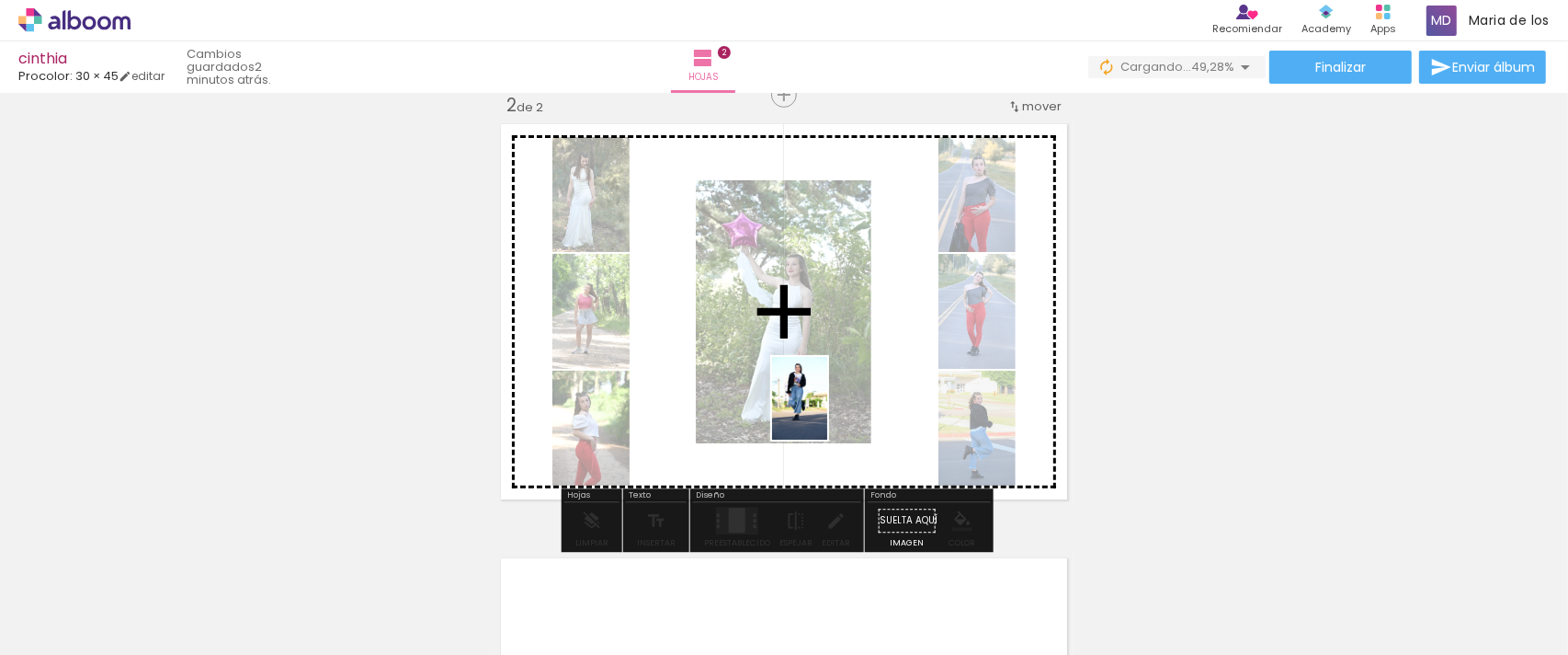
drag, startPoint x: 1249, startPoint y: 603, endPoint x: 828, endPoint y: 411, distance: 462.7
click at [828, 411] on quentale-workspace at bounding box center [784, 327] width 1568 height 655
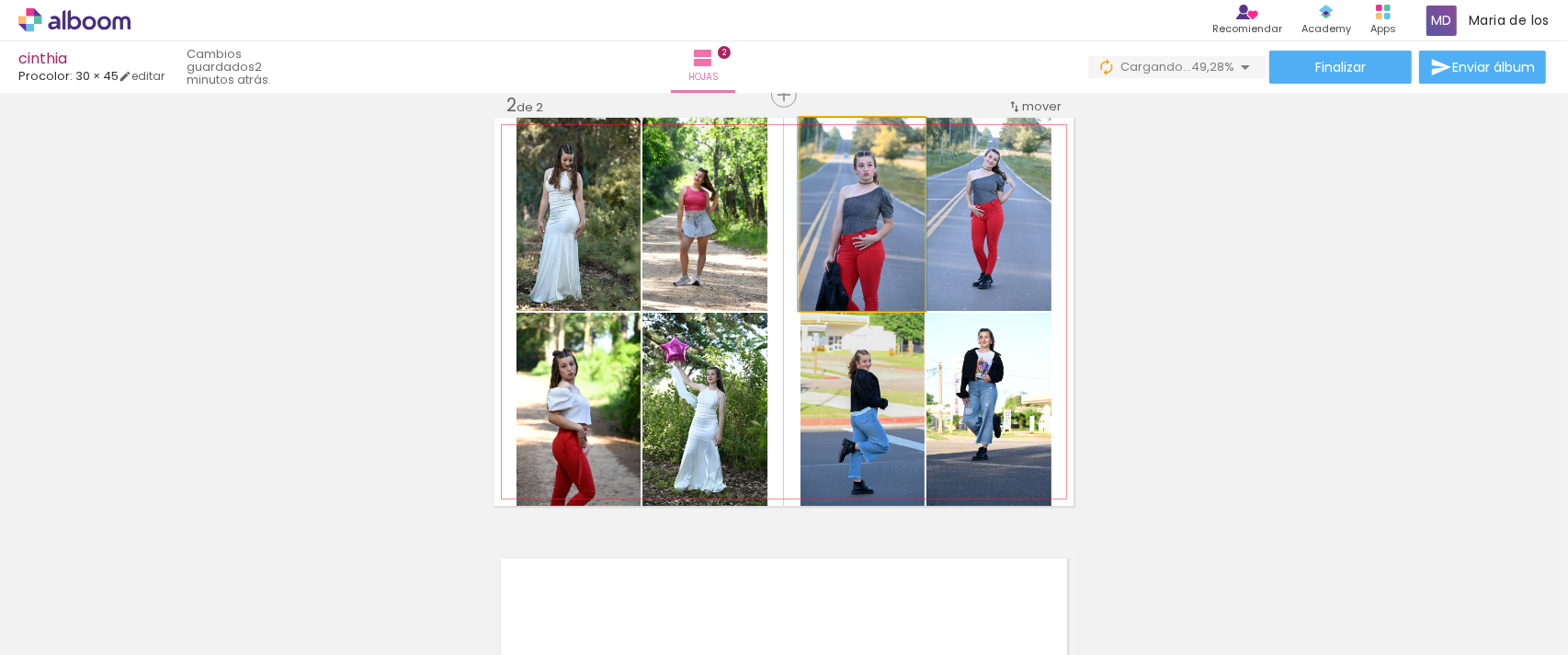
drag, startPoint x: 881, startPoint y: 263, endPoint x: 1294, endPoint y: 258, distance: 413.0
click at [1294, 258] on div "Insertar hoja 1 de 2 Insertar hoja 2 de 2" at bounding box center [784, 288] width 1568 height 1303
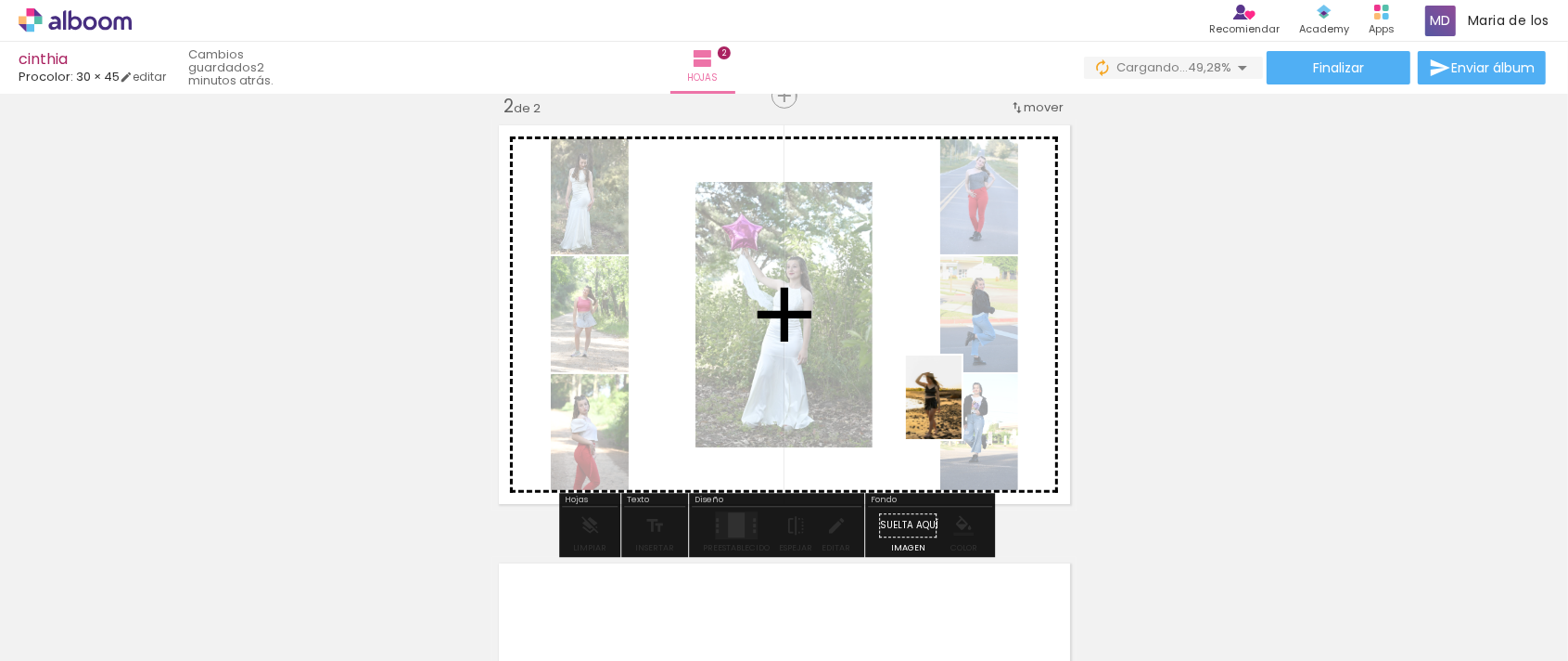
drag, startPoint x: 1561, startPoint y: 606, endPoint x: 962, endPoint y: 411, distance: 629.9
click at [962, 411] on quentale-workspace at bounding box center [784, 330] width 1568 height 661
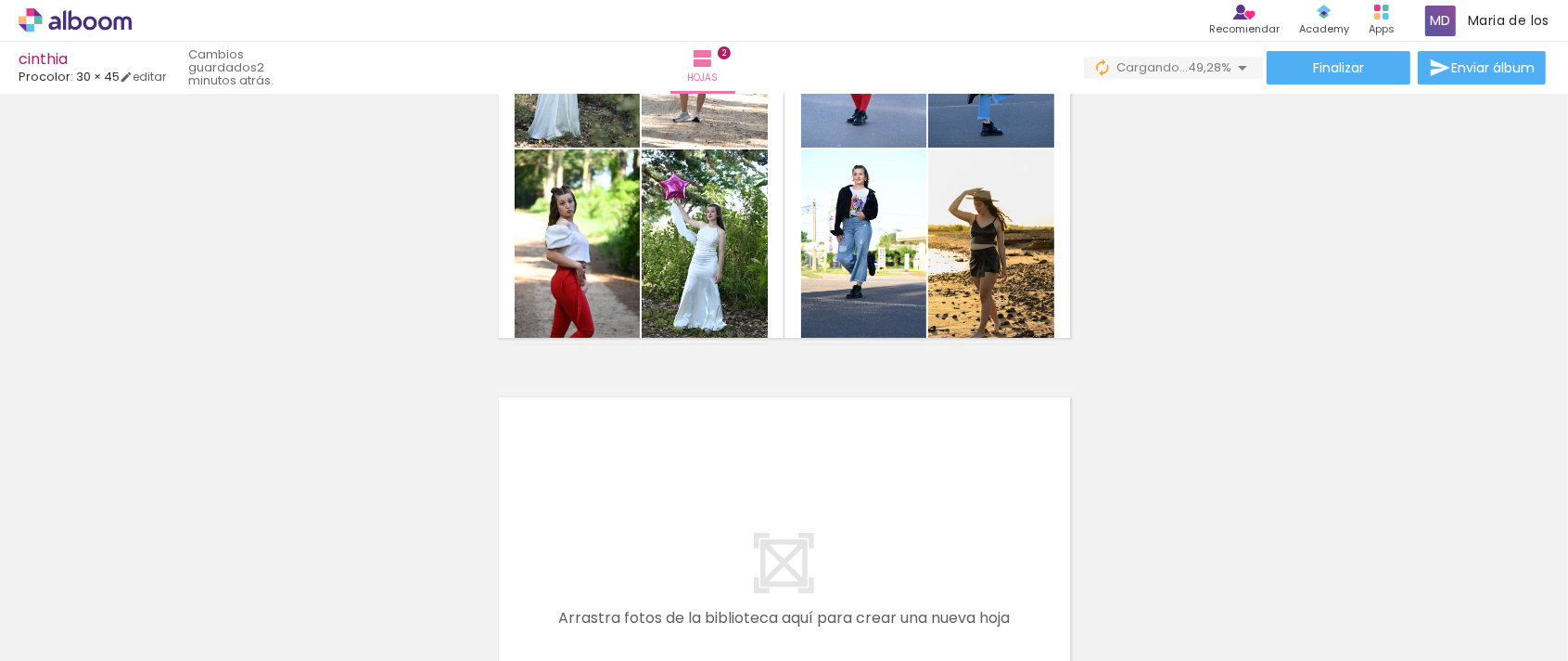
scroll to position [0, 0]
drag, startPoint x: 1549, startPoint y: 387, endPoint x: 1551, endPoint y: 434, distance: 47.0
click at [1551, 434] on div "Insertar hoja 1 de 2 Insertar hoja 2 de 2 Confirmar Cancelar" at bounding box center [784, 377] width 1568 height 567
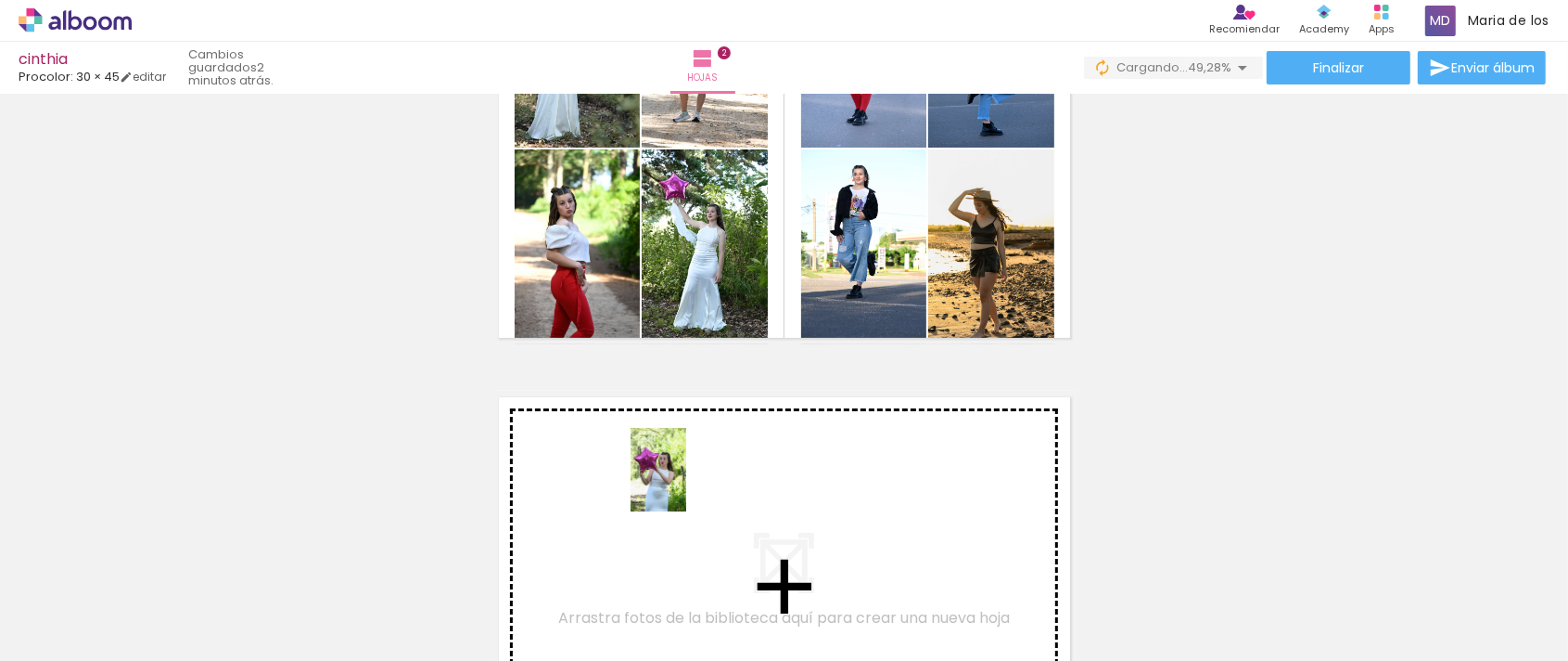
drag, startPoint x: 702, startPoint y: 617, endPoint x: 838, endPoint y: 588, distance: 139.1
click at [693, 462] on quentale-workspace at bounding box center [784, 330] width 1568 height 661
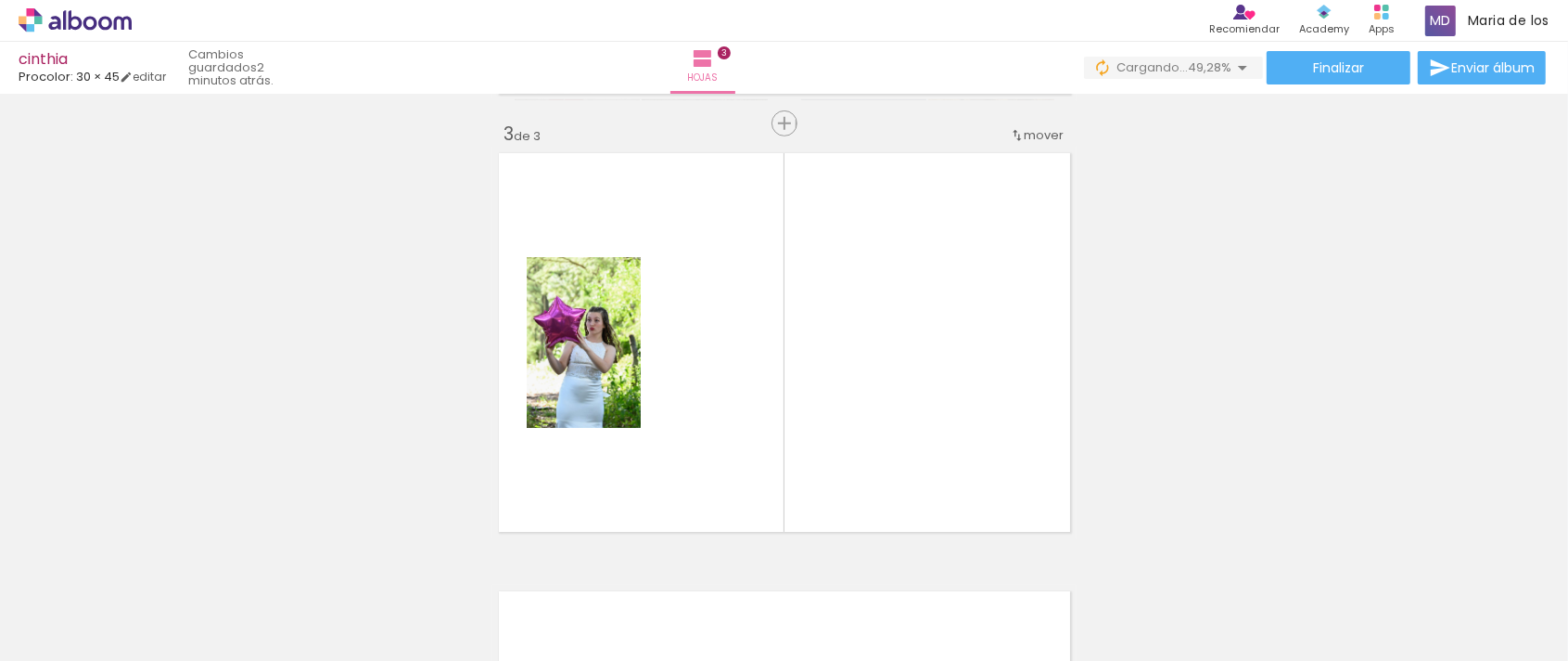
scroll to position [900, 0]
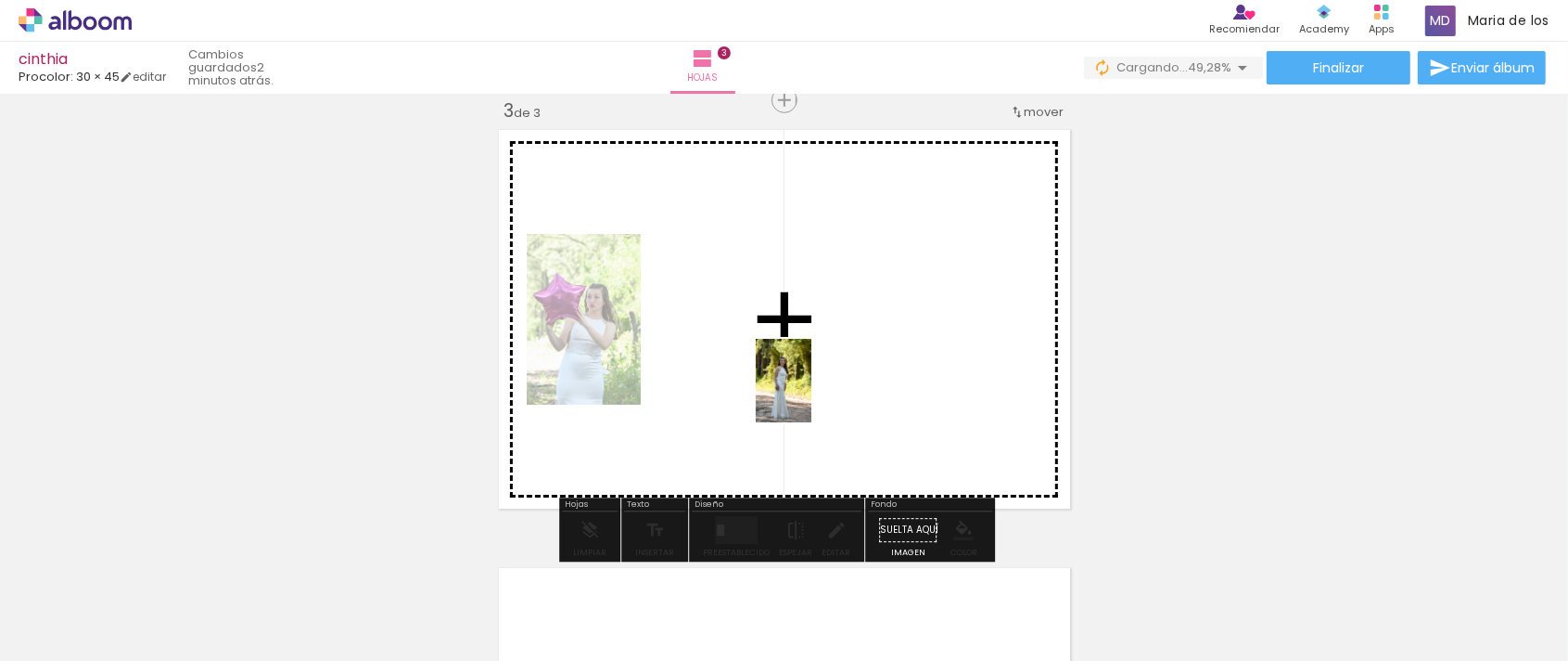
drag, startPoint x: 807, startPoint y: 617, endPoint x: 811, endPoint y: 395, distance: 222.0
click at [811, 395] on quentale-workspace at bounding box center [784, 330] width 1568 height 661
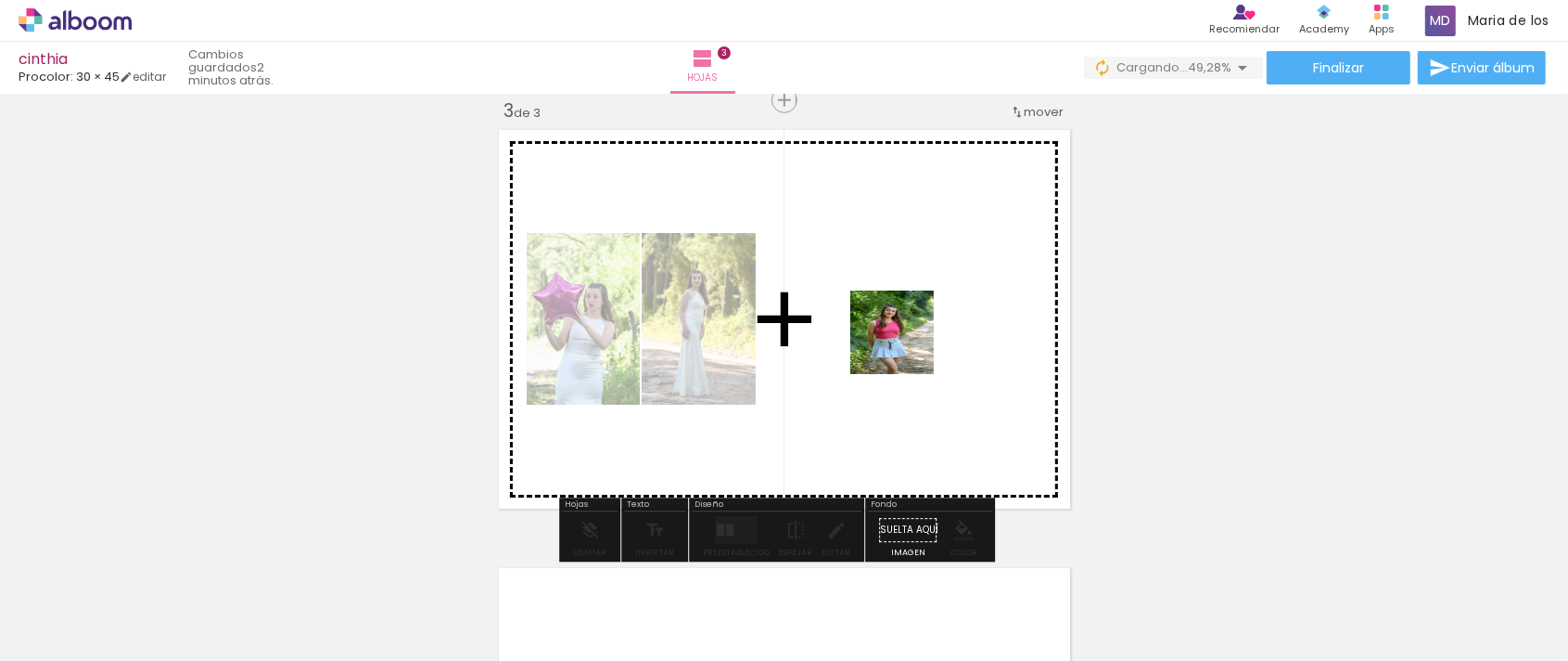
drag, startPoint x: 910, startPoint y: 605, endPoint x: 1090, endPoint y: 564, distance: 184.6
click at [906, 337] on quentale-workspace at bounding box center [784, 330] width 1568 height 661
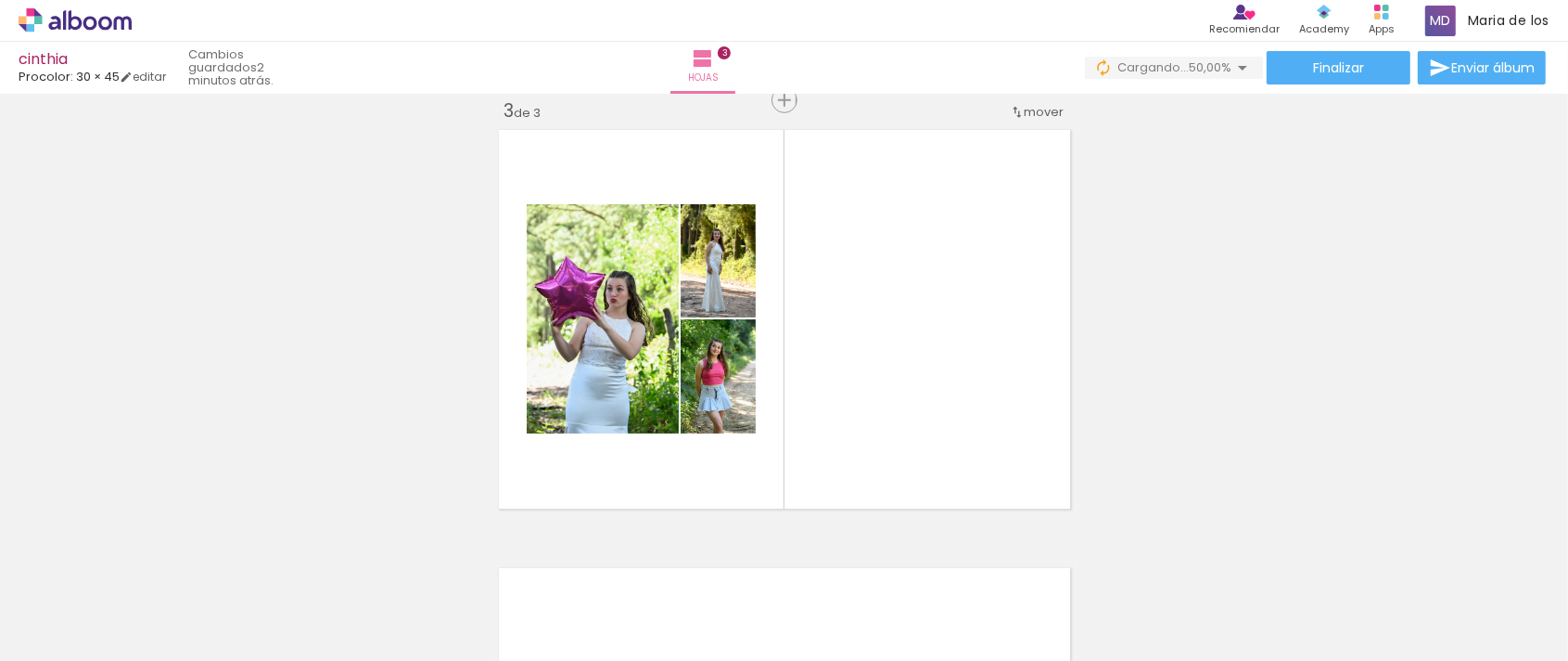
scroll to position [0, 925]
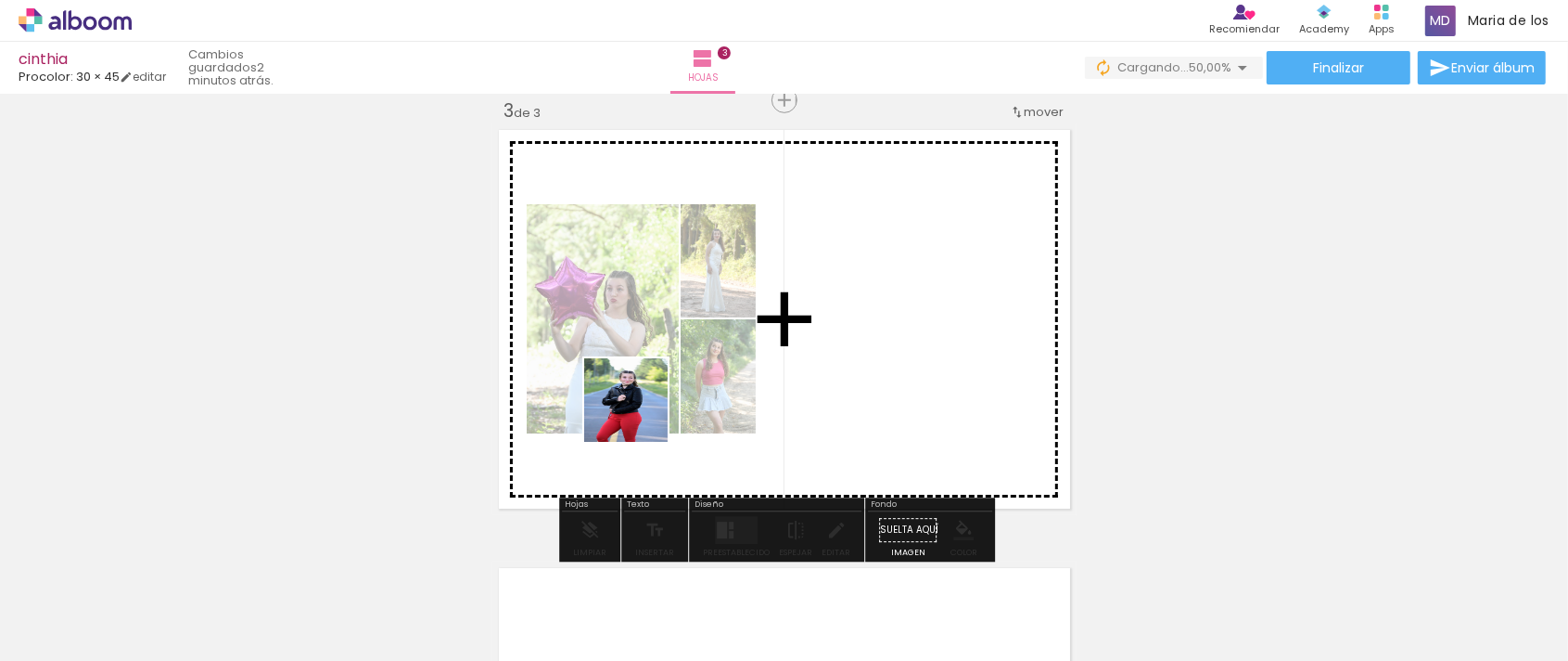
drag, startPoint x: 508, startPoint y: 610, endPoint x: 673, endPoint y: 379, distance: 283.9
click at [673, 379] on quentale-workspace at bounding box center [784, 330] width 1568 height 661
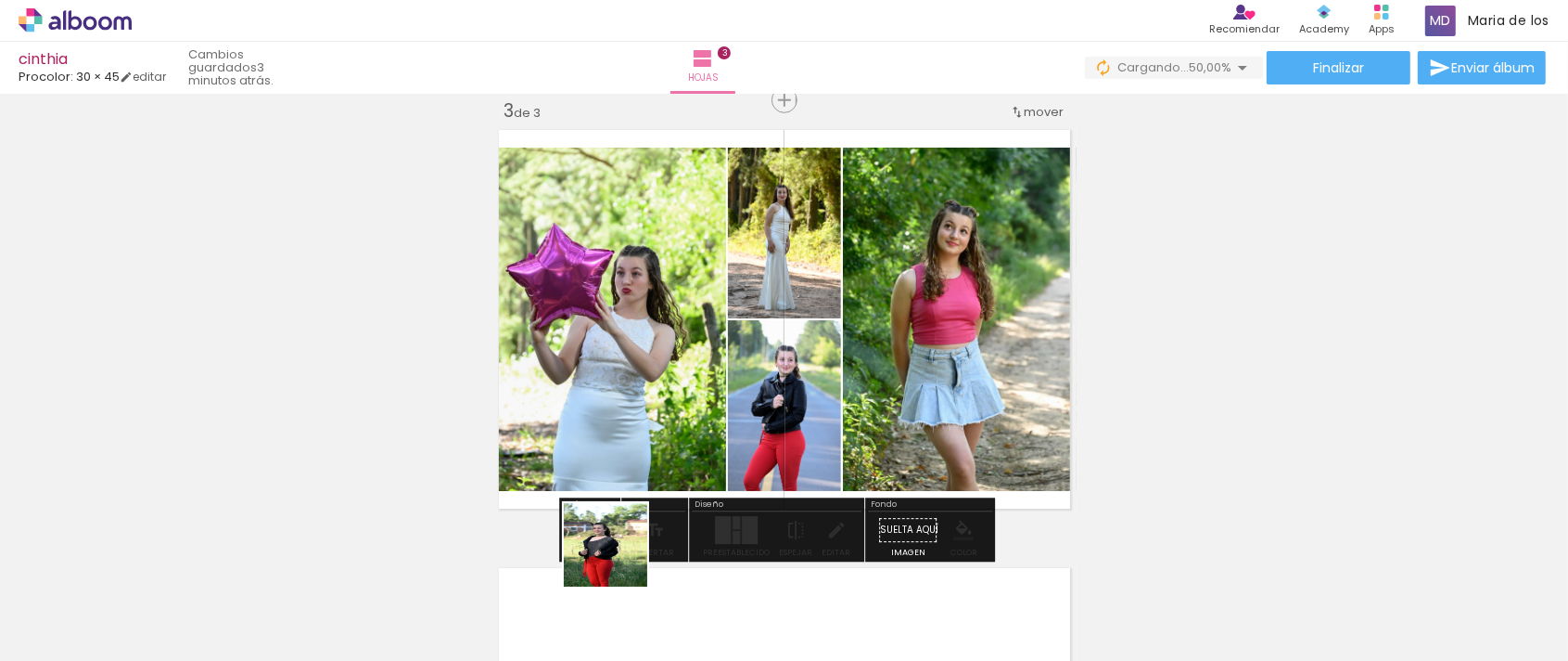
drag, startPoint x: 617, startPoint y: 608, endPoint x: 800, endPoint y: 399, distance: 277.8
click at [719, 341] on quentale-workspace at bounding box center [784, 330] width 1568 height 661
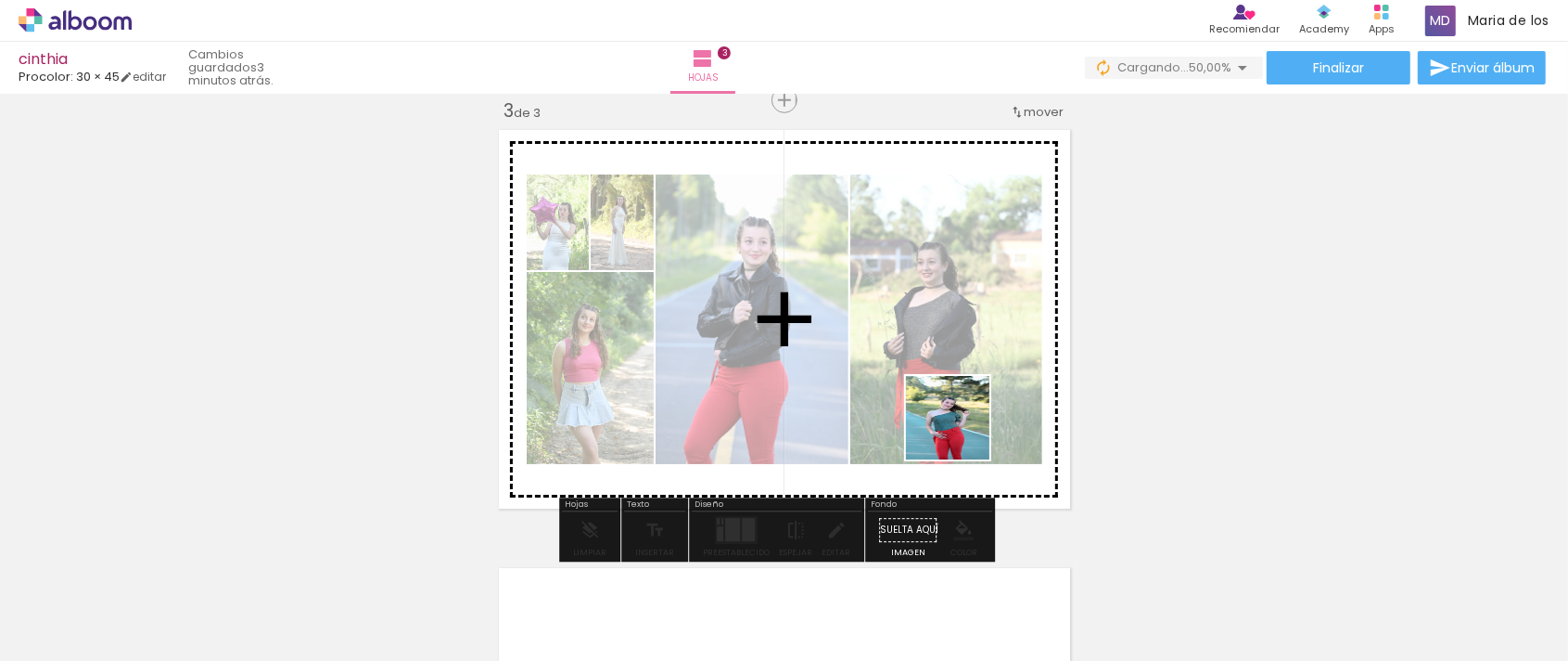
drag, startPoint x: 1036, startPoint y: 628, endPoint x: 960, endPoint y: 422, distance: 219.6
click at [960, 422] on quentale-workspace at bounding box center [784, 330] width 1568 height 661
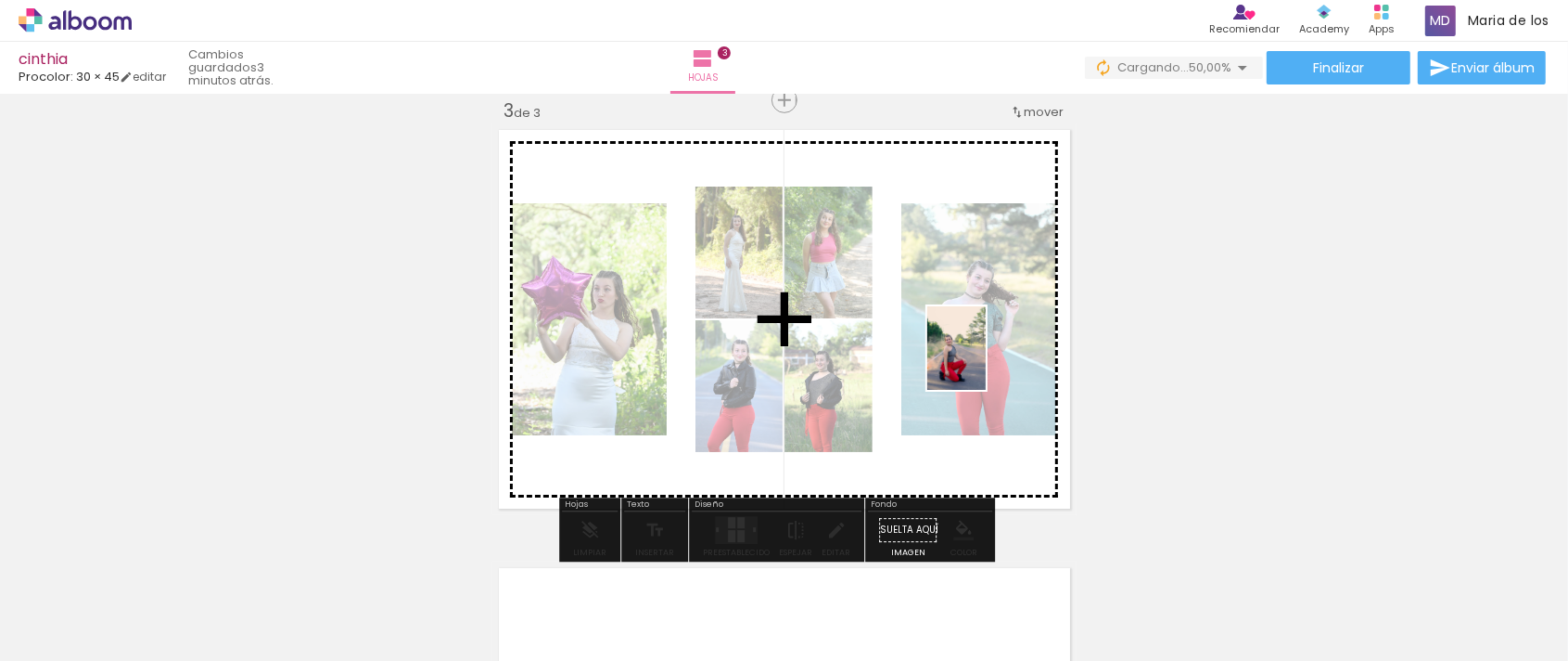
drag, startPoint x: 1146, startPoint y: 624, endPoint x: 981, endPoint y: 360, distance: 311.3
click at [981, 360] on quentale-workspace at bounding box center [784, 330] width 1568 height 661
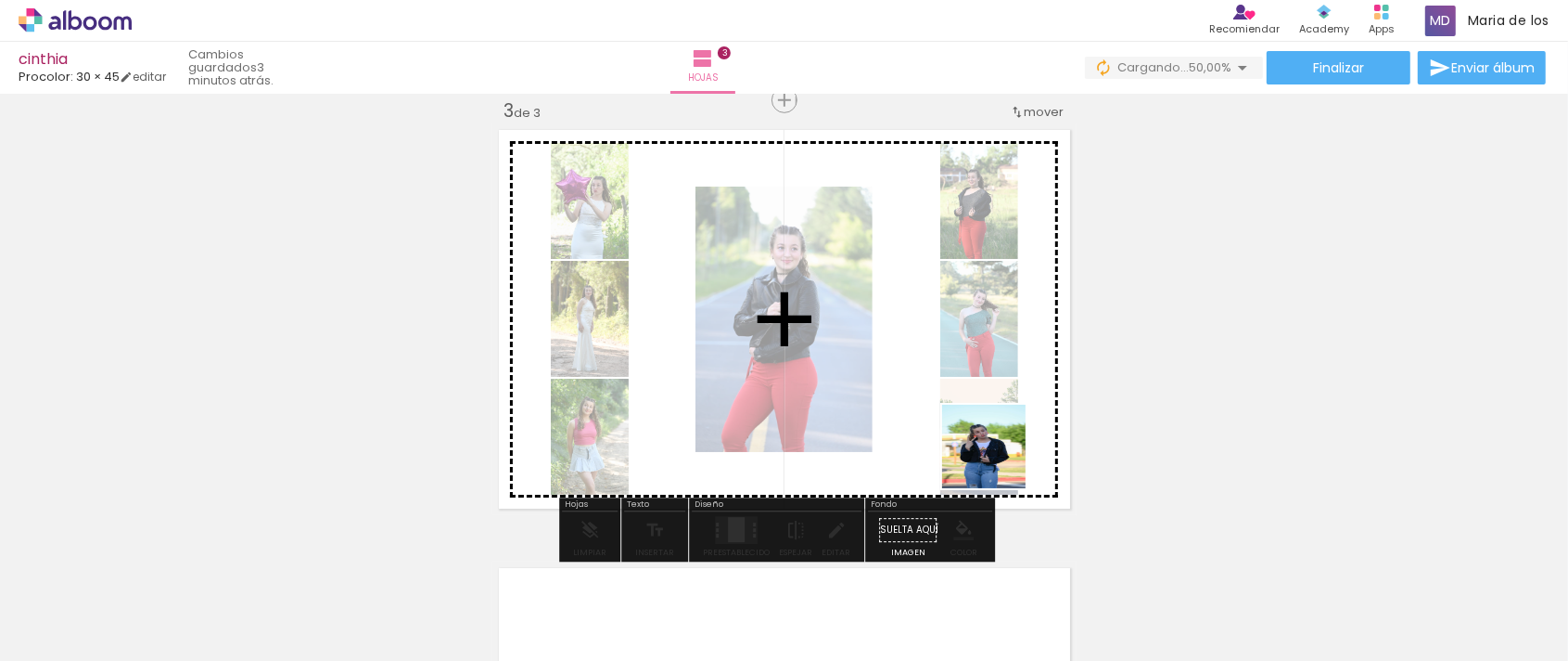
drag, startPoint x: 1245, startPoint y: 632, endPoint x: 877, endPoint y: 392, distance: 439.3
click at [877, 392] on quentale-workspace at bounding box center [784, 330] width 1568 height 661
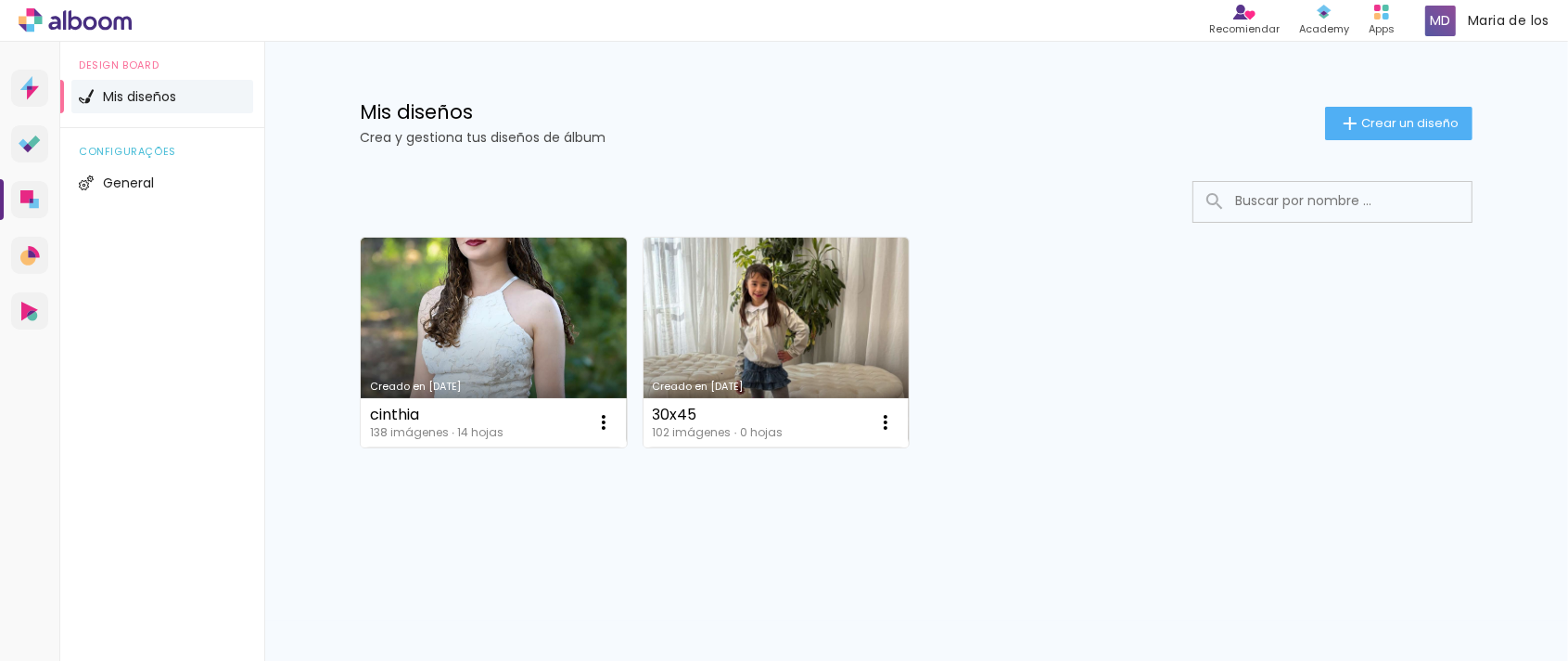
click at [811, 118] on h1 "Mis diseños" at bounding box center [843, 112] width 965 height 20
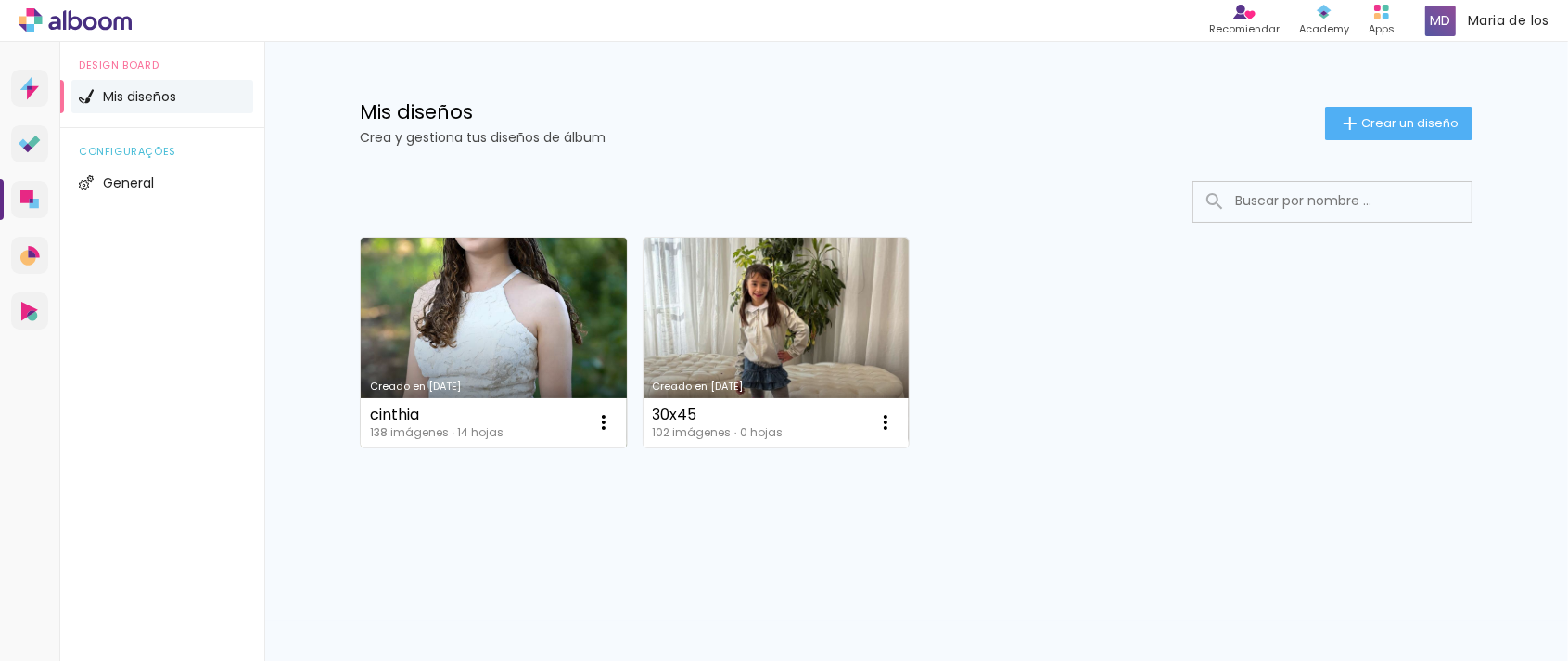
click at [547, 304] on link "Creado en [DATE]" at bounding box center [494, 343] width 266 height 210
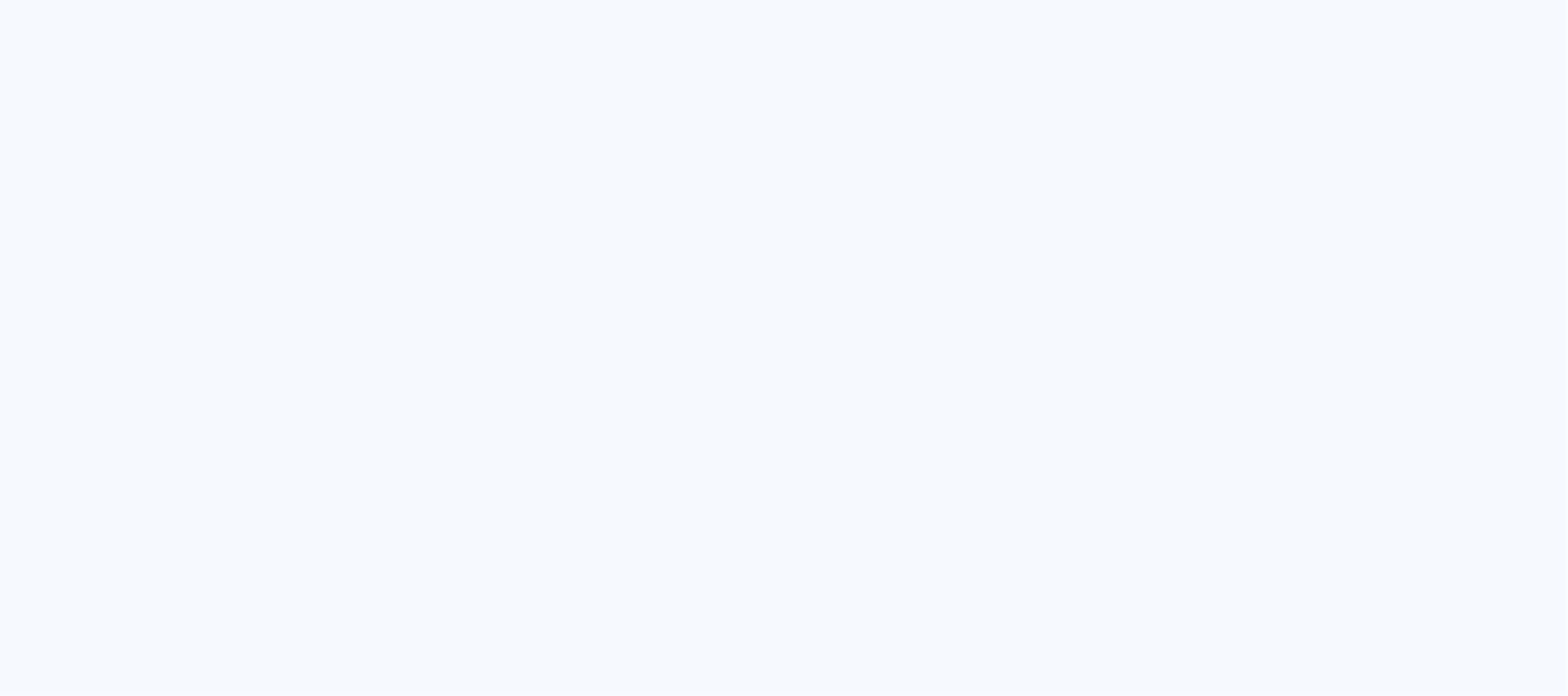
click at [1277, 275] on quentale-app at bounding box center [784, 348] width 1568 height 696
click at [883, 88] on quentale-app at bounding box center [784, 348] width 1568 height 696
click at [1037, 173] on quentale-app at bounding box center [784, 348] width 1568 height 696
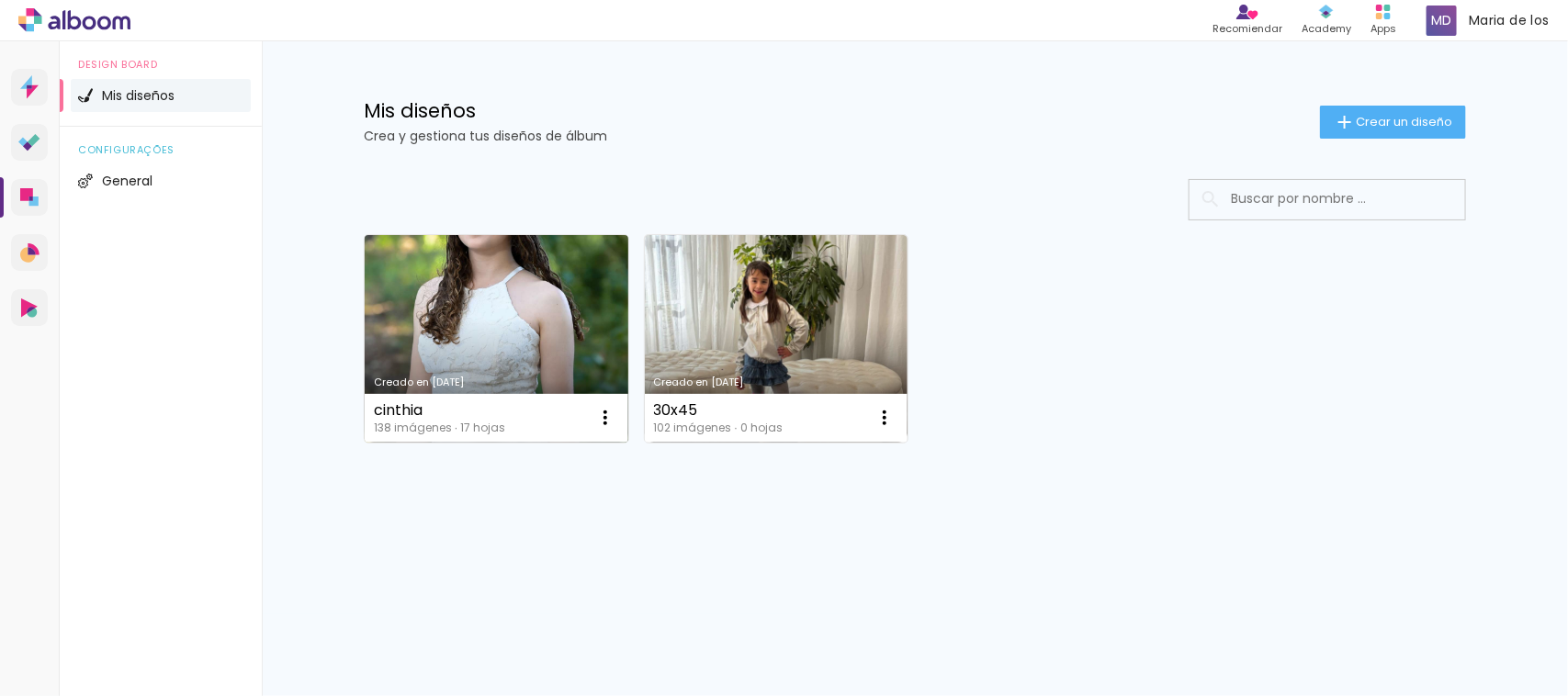
click at [542, 333] on link "Creado en [DATE]" at bounding box center [496, 339] width 264 height 207
